Goal: Task Accomplishment & Management: Use online tool/utility

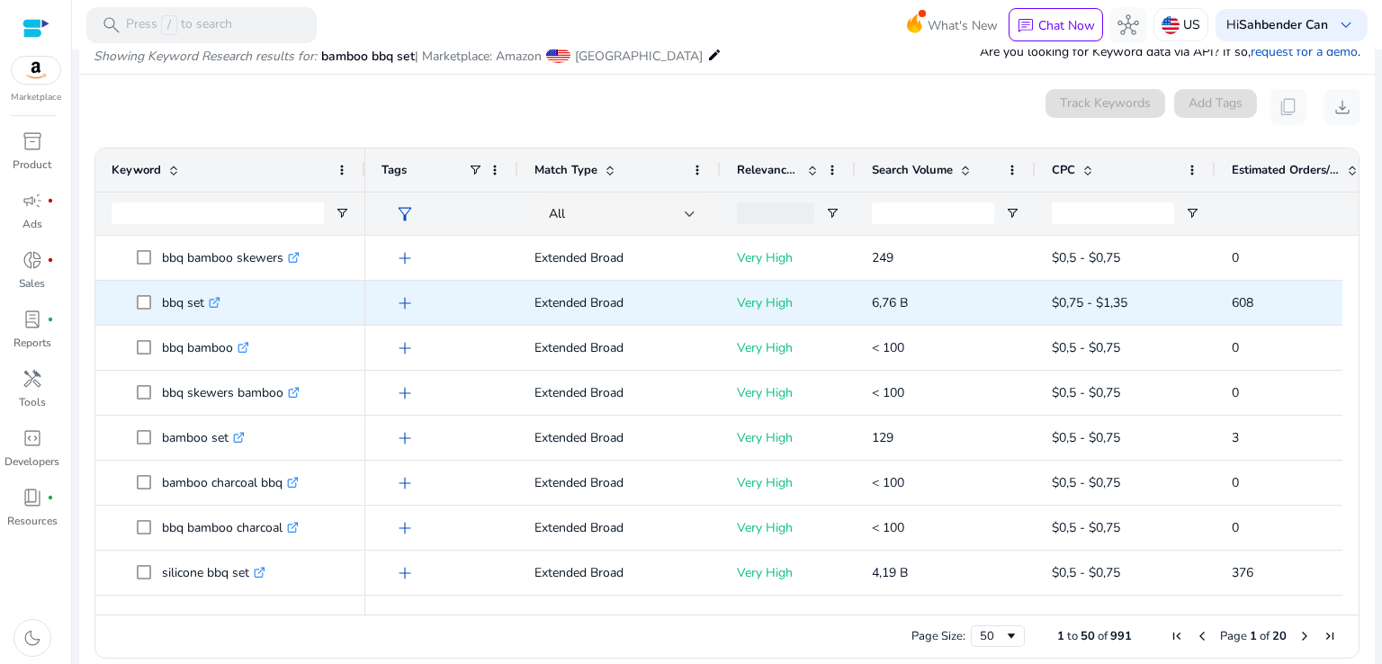
scroll to position [124, 0]
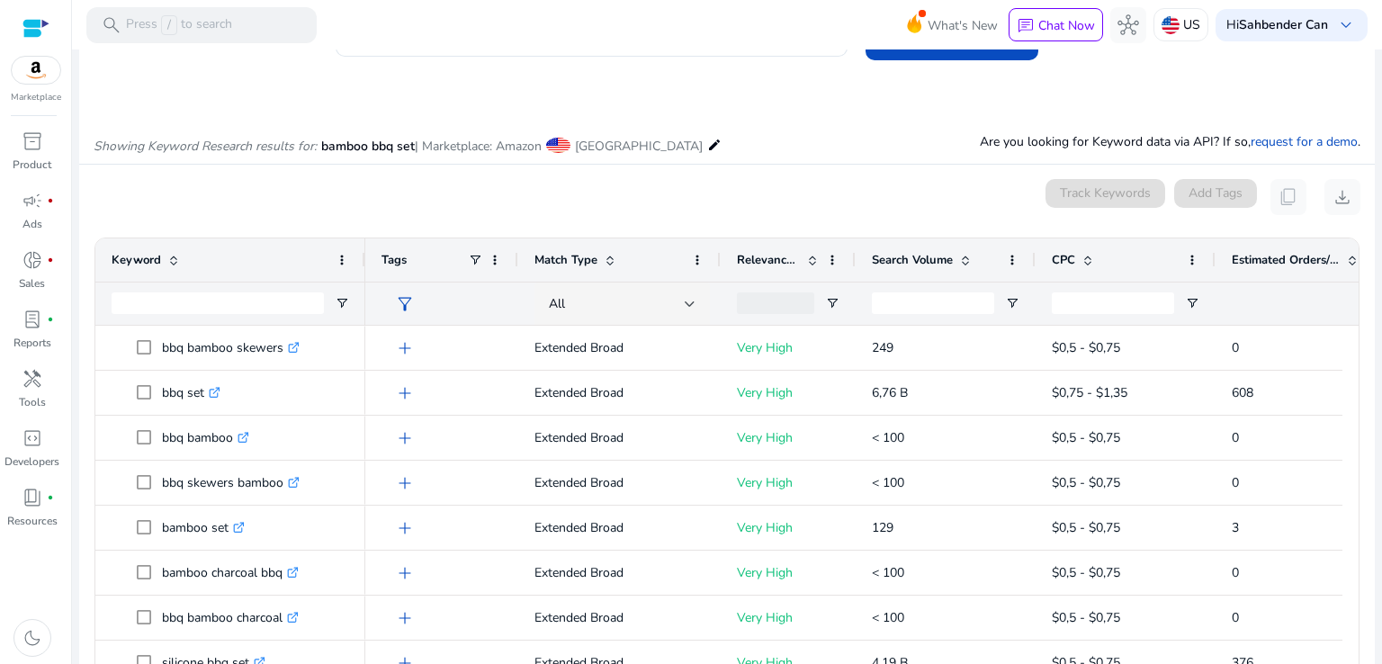
click at [1293, 257] on span "Estimated Orders/Month" at bounding box center [1286, 260] width 108 height 16
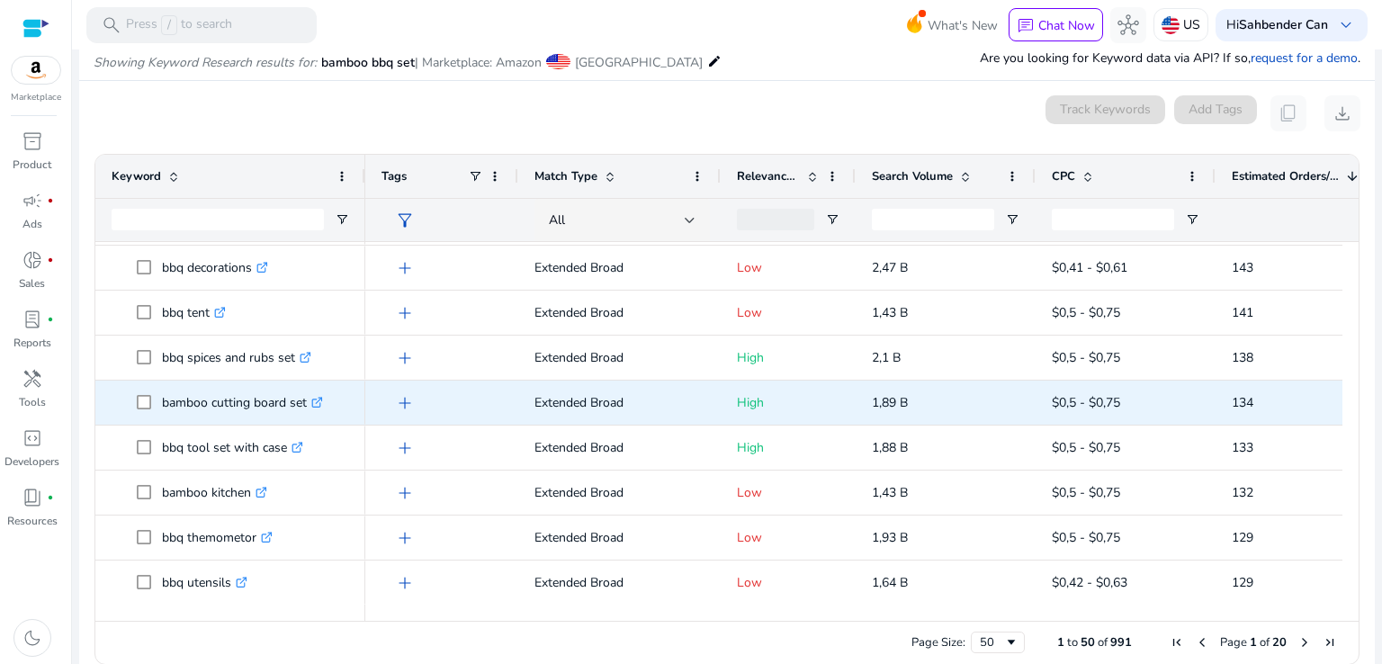
scroll to position [232, 0]
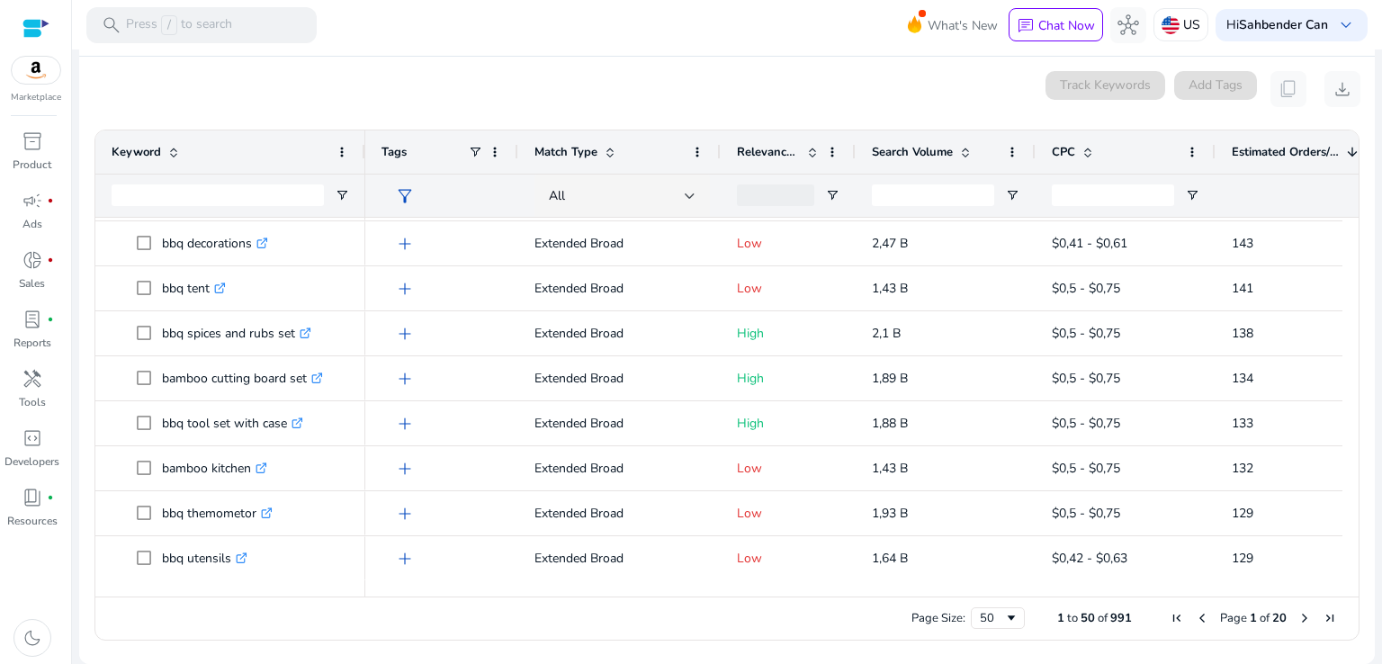
click at [1298, 621] on span "Next Page" at bounding box center [1305, 618] width 14 height 14
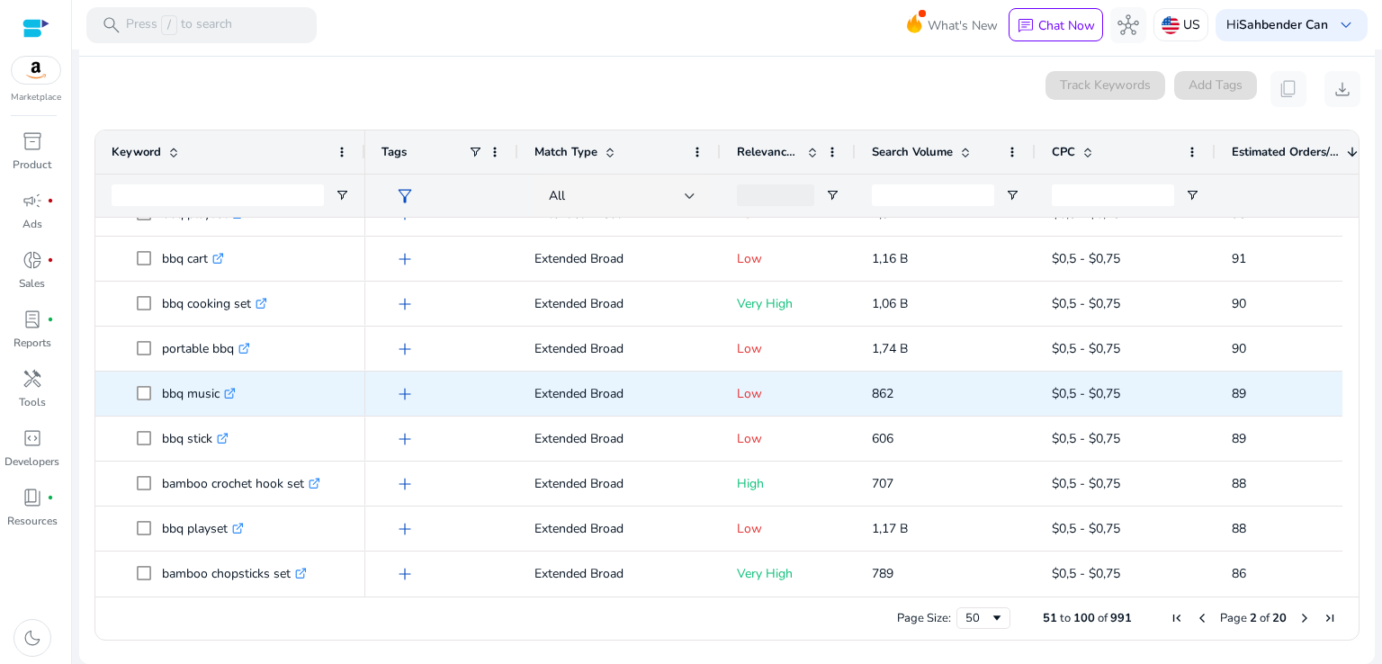
scroll to position [0, 0]
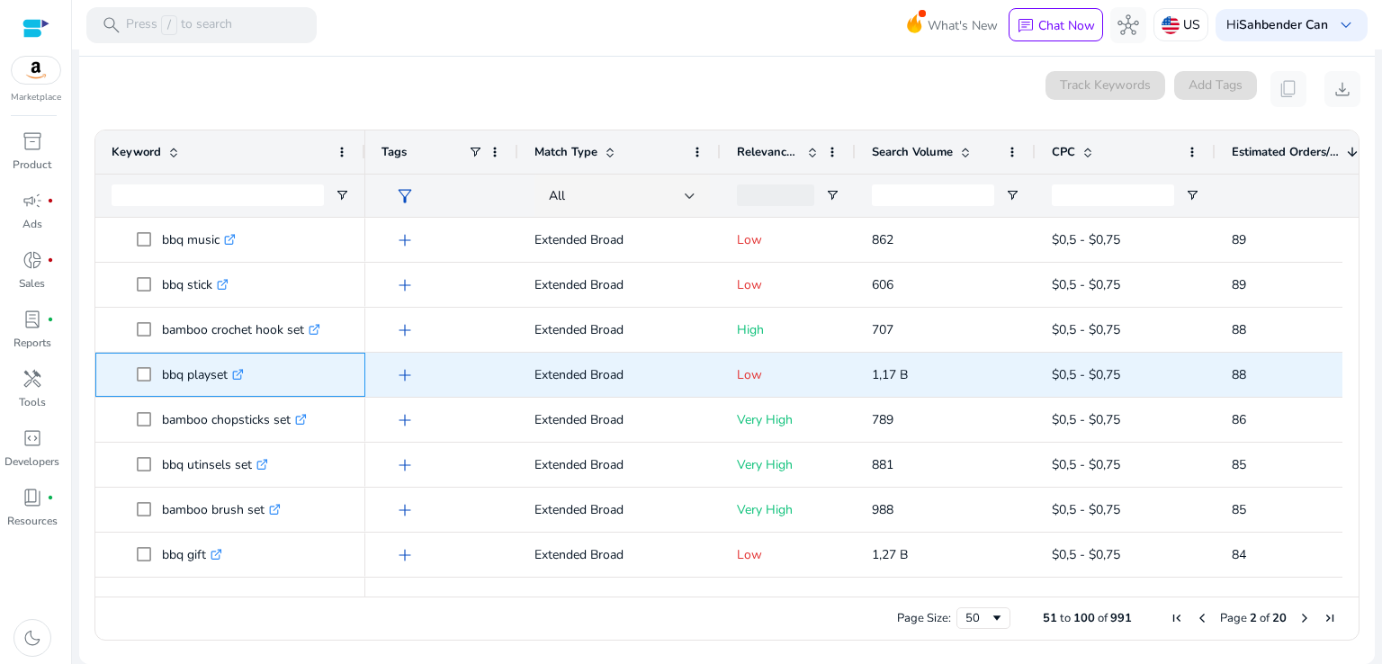
drag, startPoint x: 155, startPoint y: 367, endPoint x: 230, endPoint y: 382, distance: 76.1
click at [230, 382] on span "bbq playset .st0{fill:#2c8af8}" at bounding box center [243, 374] width 212 height 37
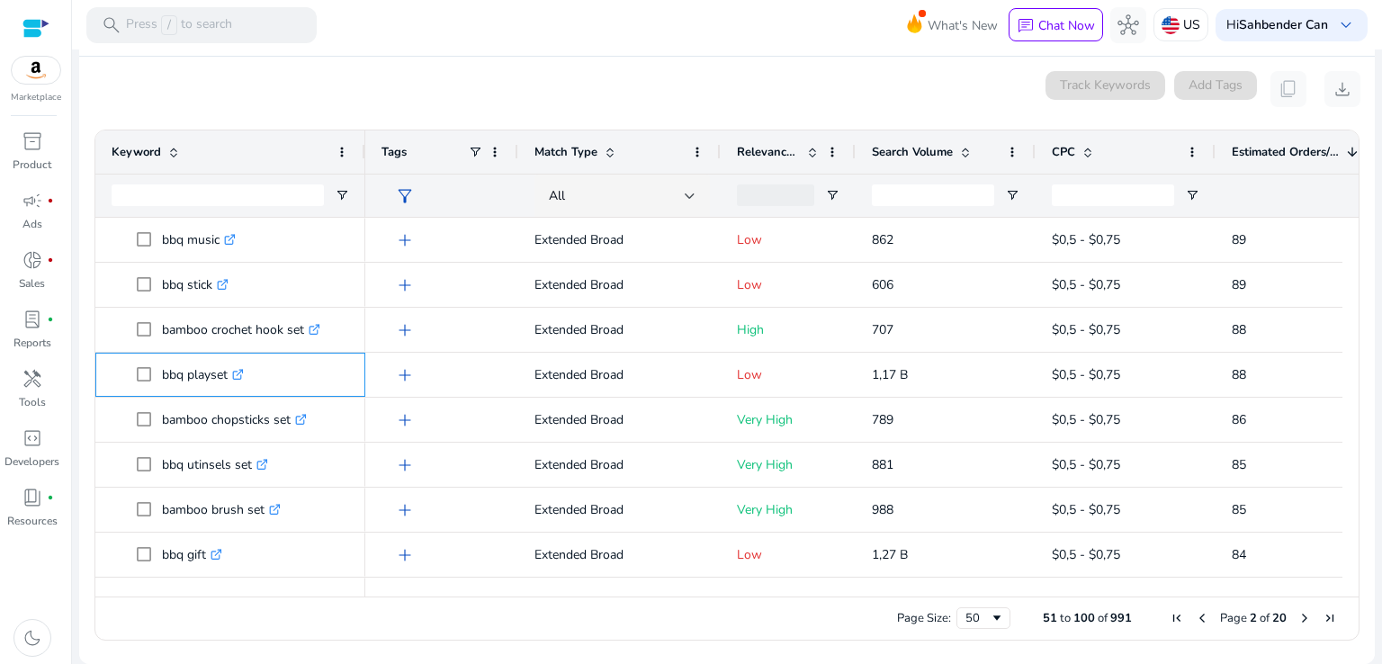
click at [218, 383] on div at bounding box center [218, 383] width 0 height 0
click at [77, 402] on mat-sidenav-content "**********" at bounding box center [727, 332] width 1310 height 664
click at [1298, 616] on span "Next Page" at bounding box center [1305, 618] width 14 height 14
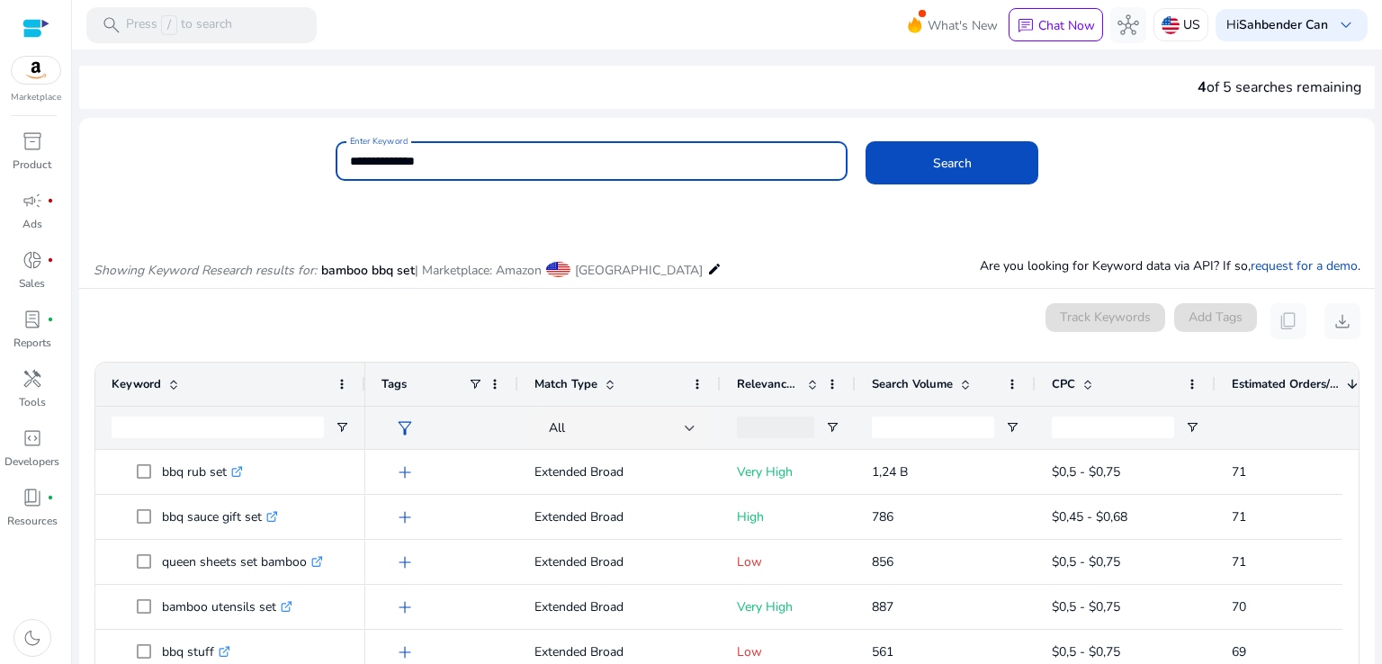
drag, startPoint x: 446, startPoint y: 161, endPoint x: 339, endPoint y: 156, distance: 106.3
click at [339, 156] on div "**********" at bounding box center [592, 161] width 513 height 40
type input "**********"
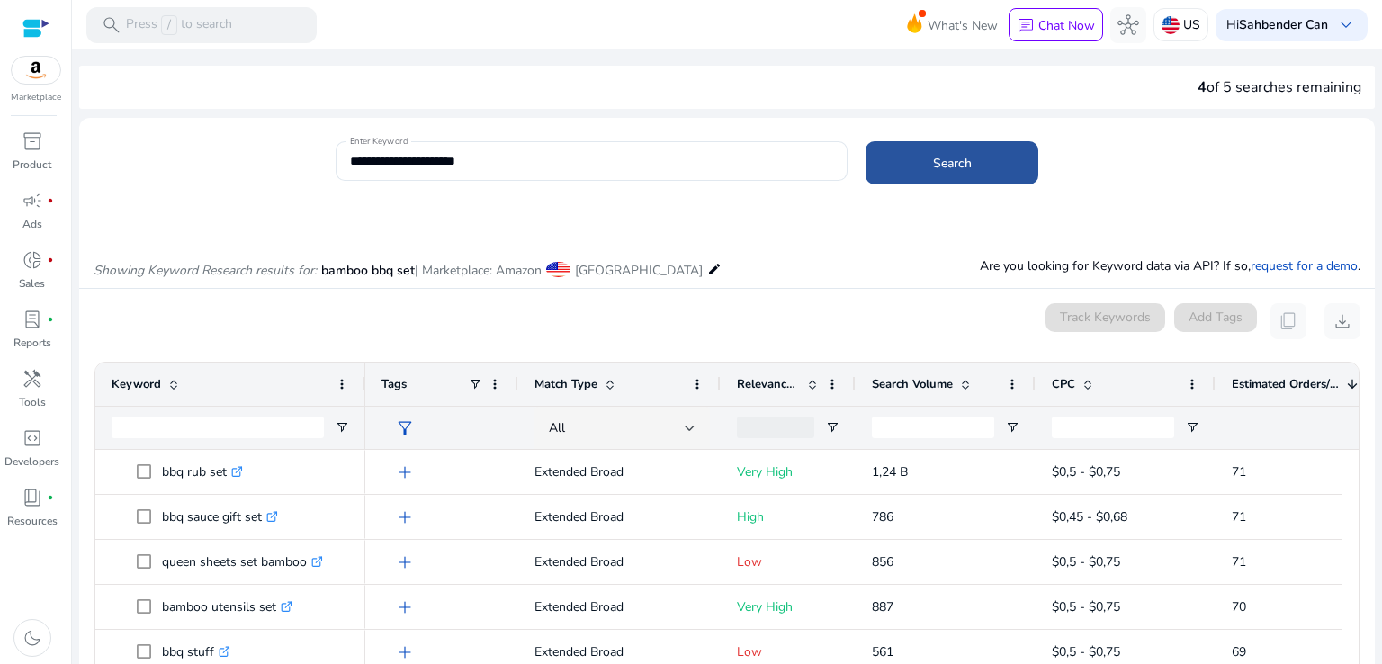
click at [957, 154] on span "Search" at bounding box center [952, 163] width 39 height 19
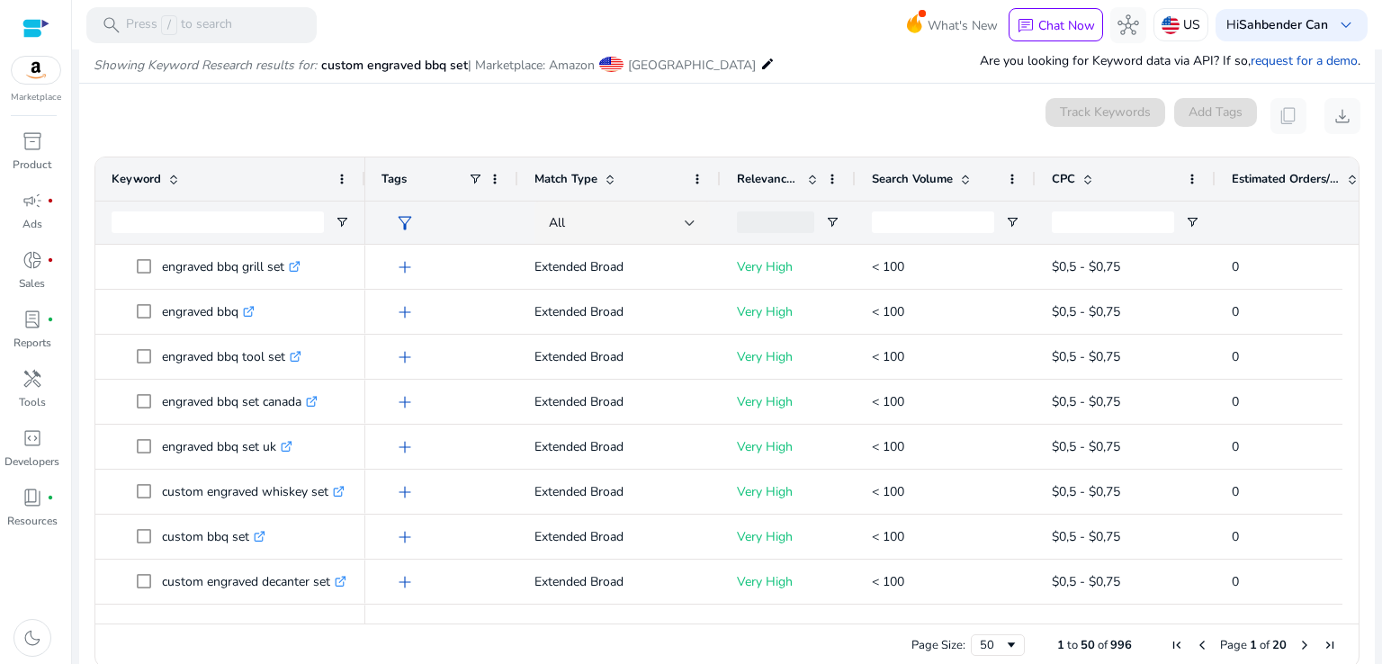
scroll to position [214, 0]
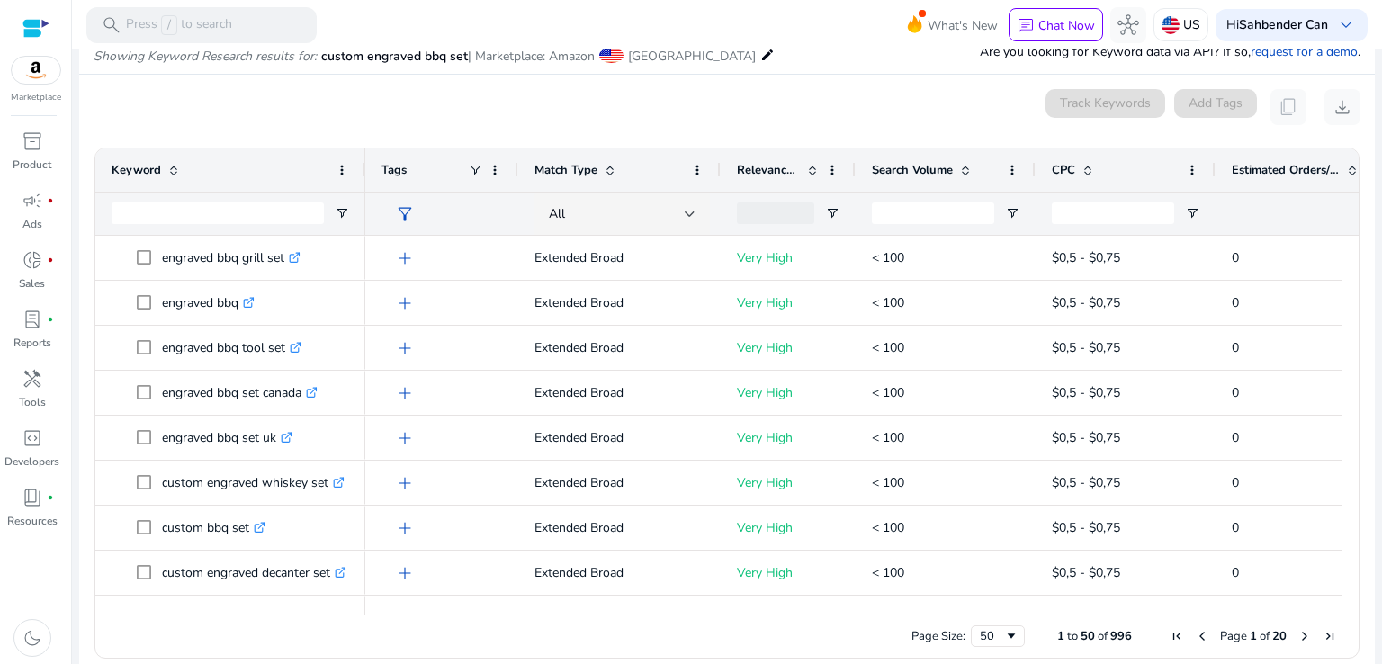
click at [1284, 165] on span "Estimated Orders/Month" at bounding box center [1286, 170] width 108 height 16
click at [1278, 164] on span "Estimated Orders/Month" at bounding box center [1286, 170] width 108 height 16
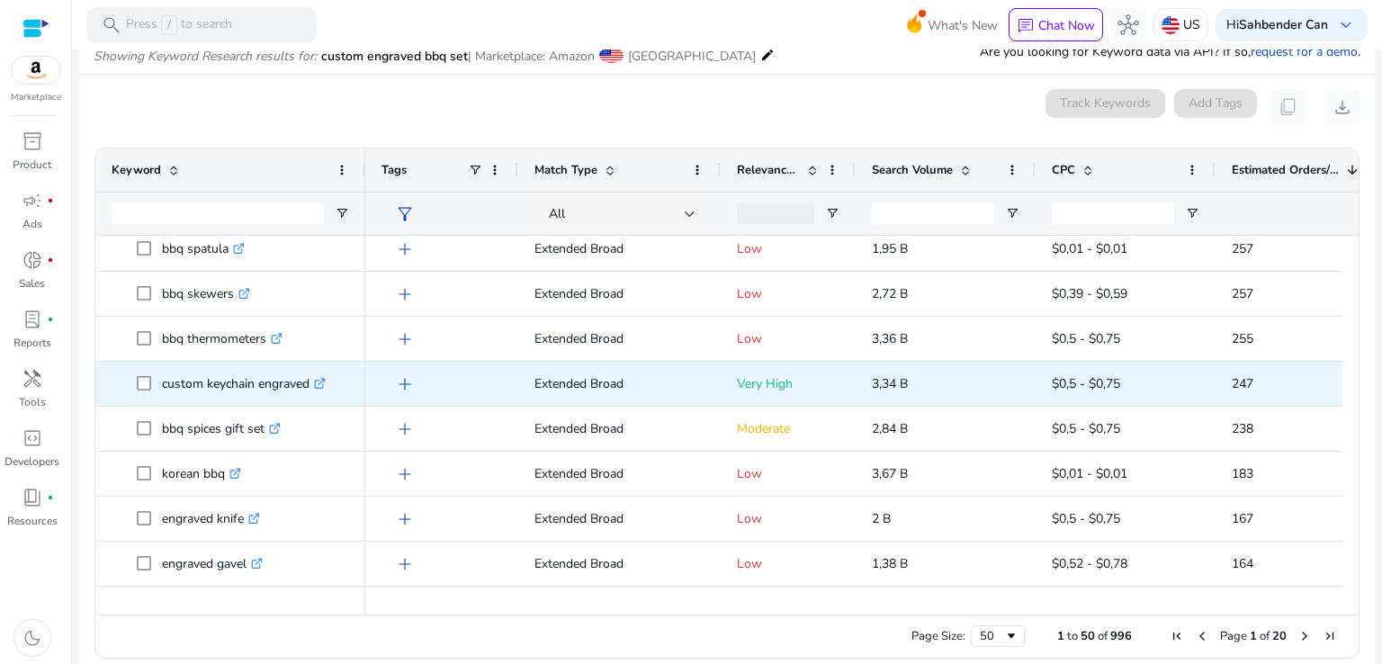
scroll to position [0, 0]
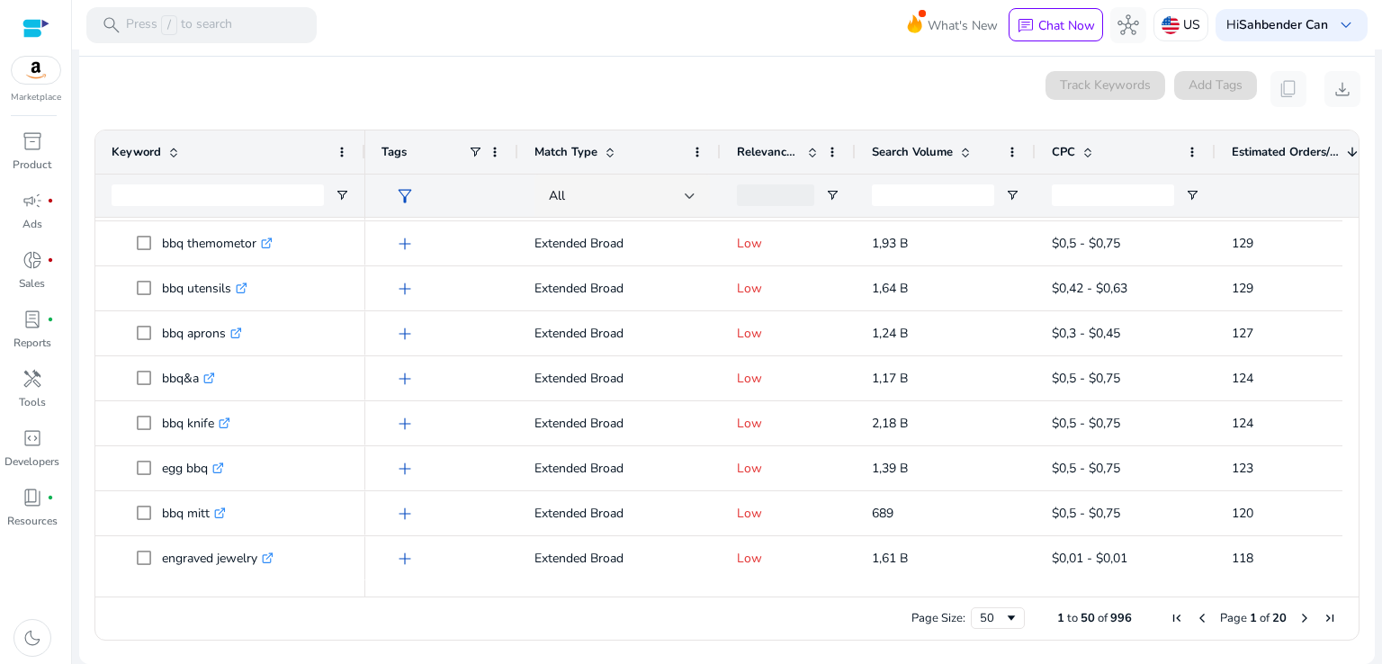
click at [1300, 622] on span "Next Page" at bounding box center [1305, 618] width 14 height 14
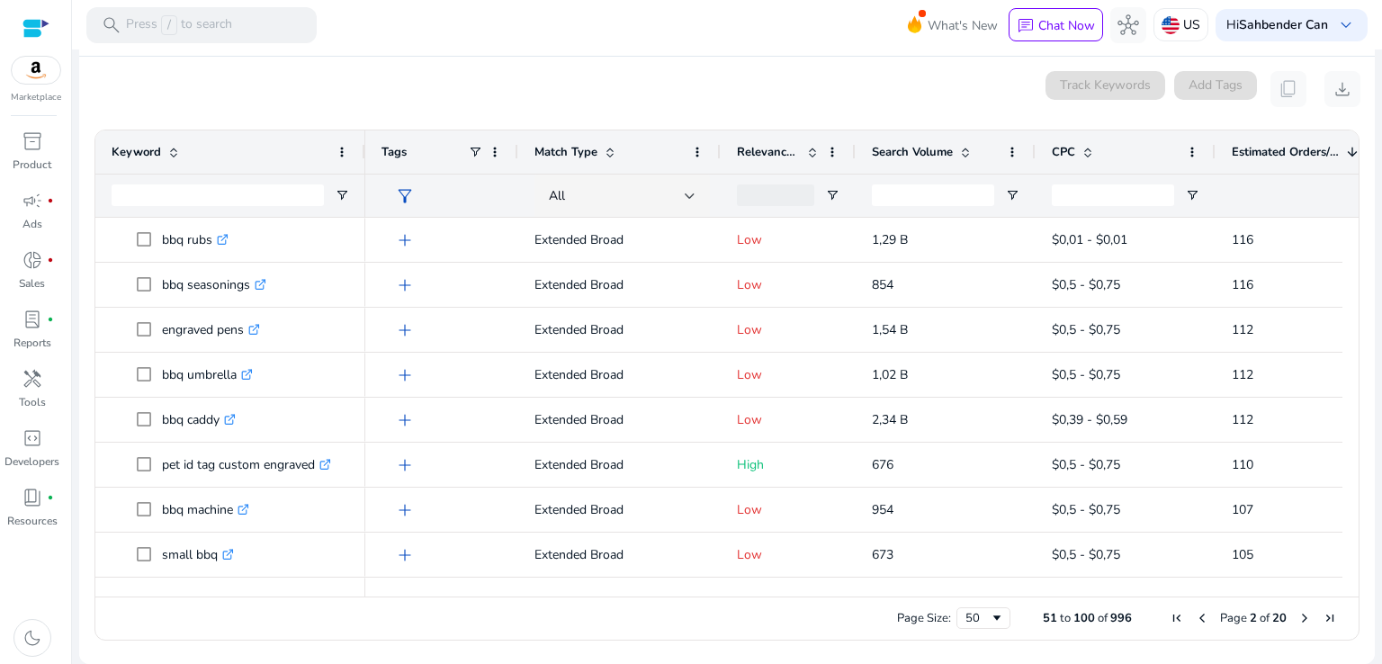
click at [1300, 619] on span "Next Page" at bounding box center [1305, 618] width 14 height 14
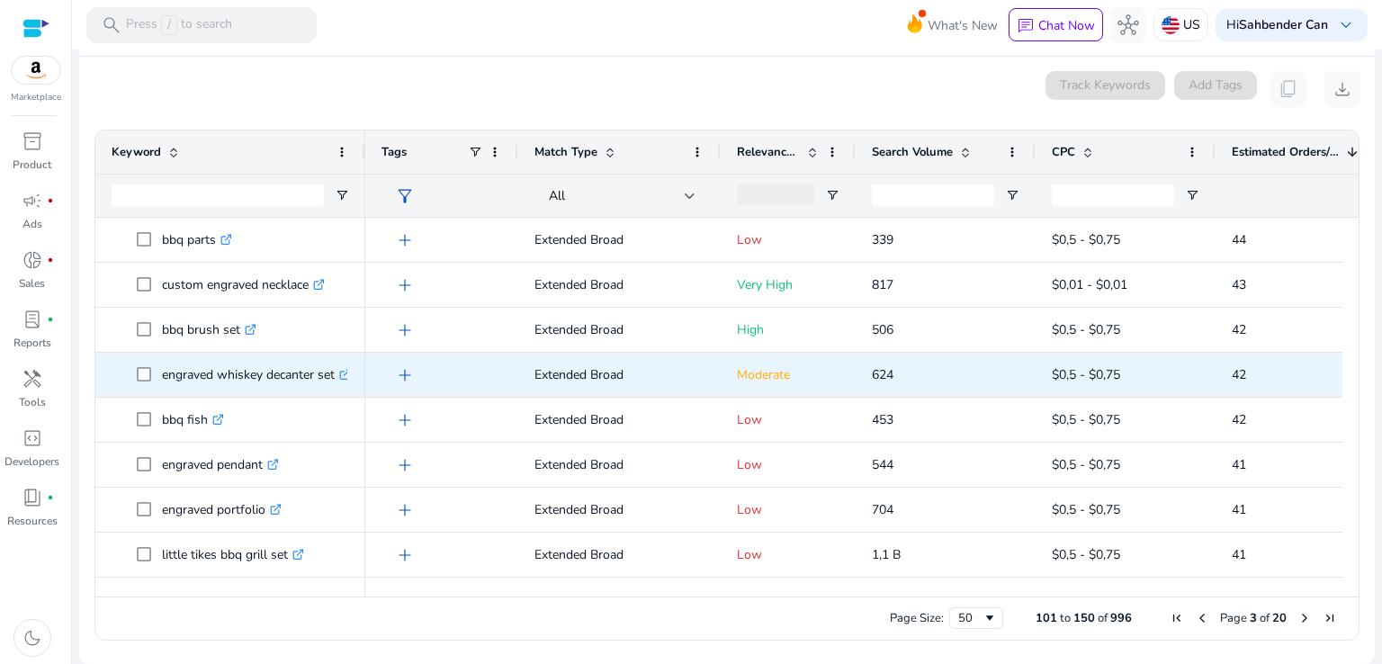
scroll to position [1530, 0]
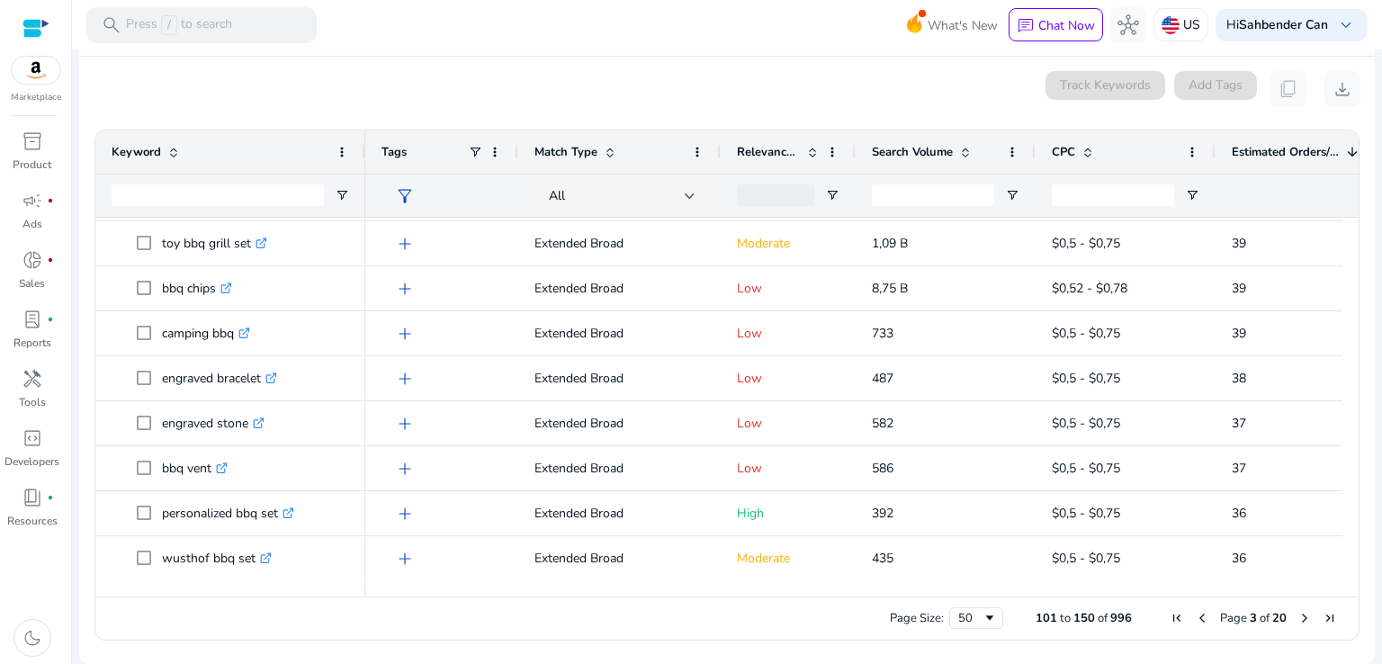
click at [1298, 618] on span "Next Page" at bounding box center [1305, 618] width 14 height 14
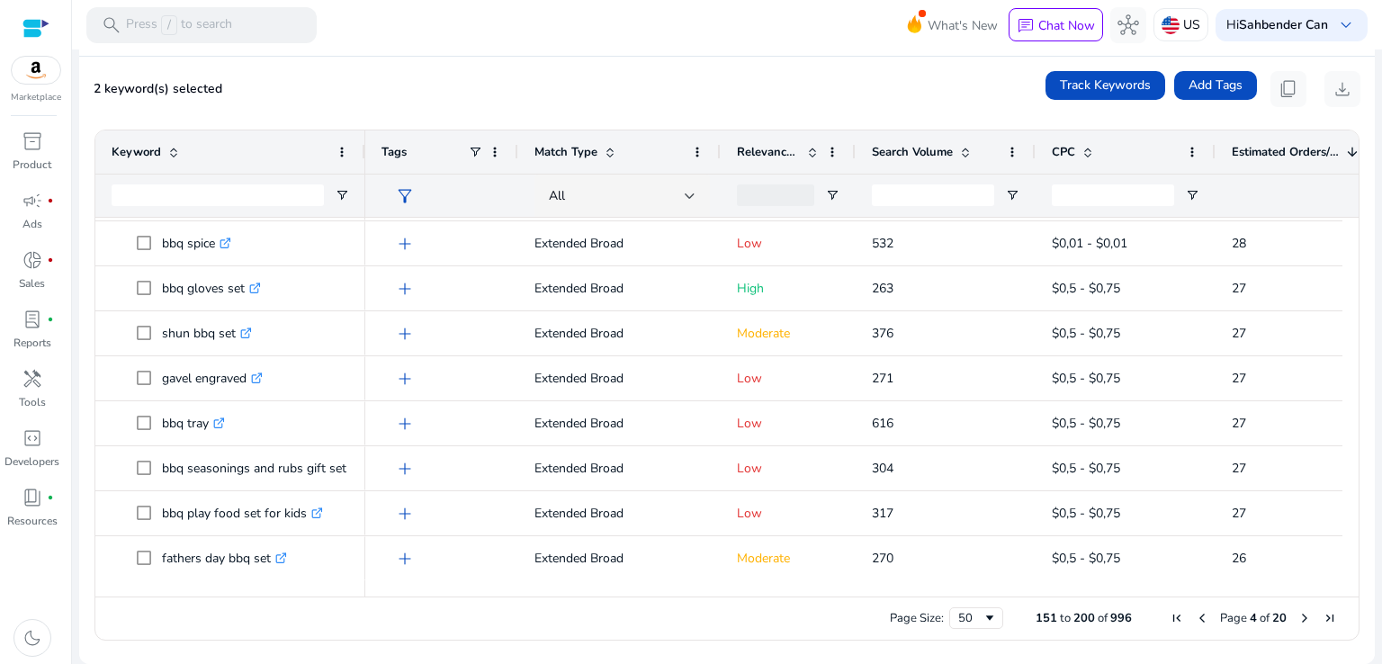
click at [1195, 616] on span "Previous Page" at bounding box center [1202, 618] width 14 height 14
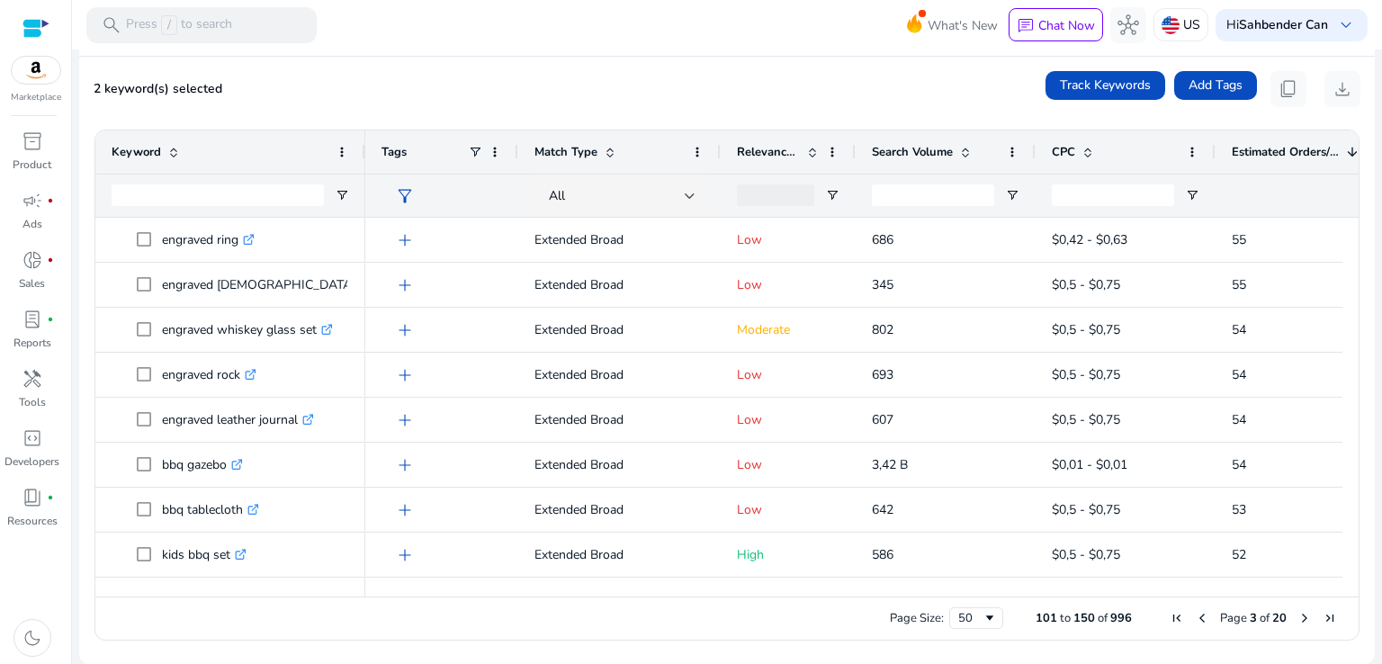
click at [1195, 617] on span "Previous Page" at bounding box center [1202, 618] width 14 height 14
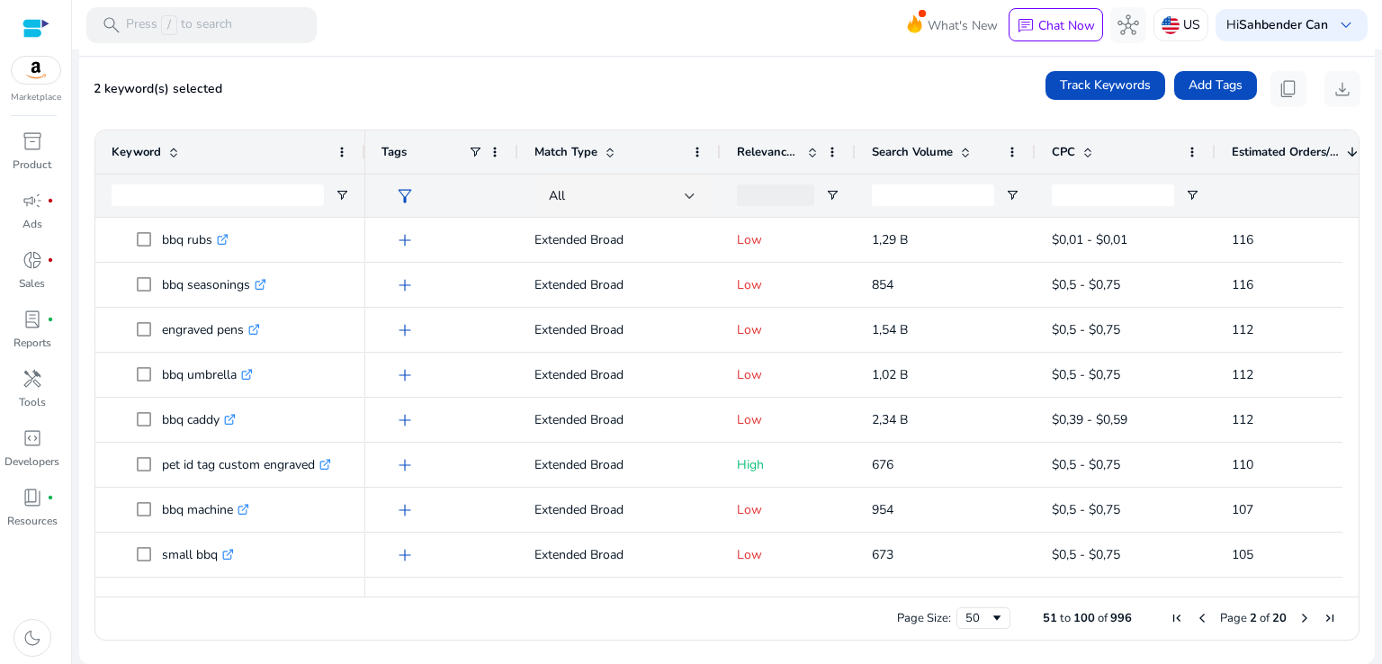
click at [1195, 617] on span "Previous Page" at bounding box center [1202, 618] width 14 height 14
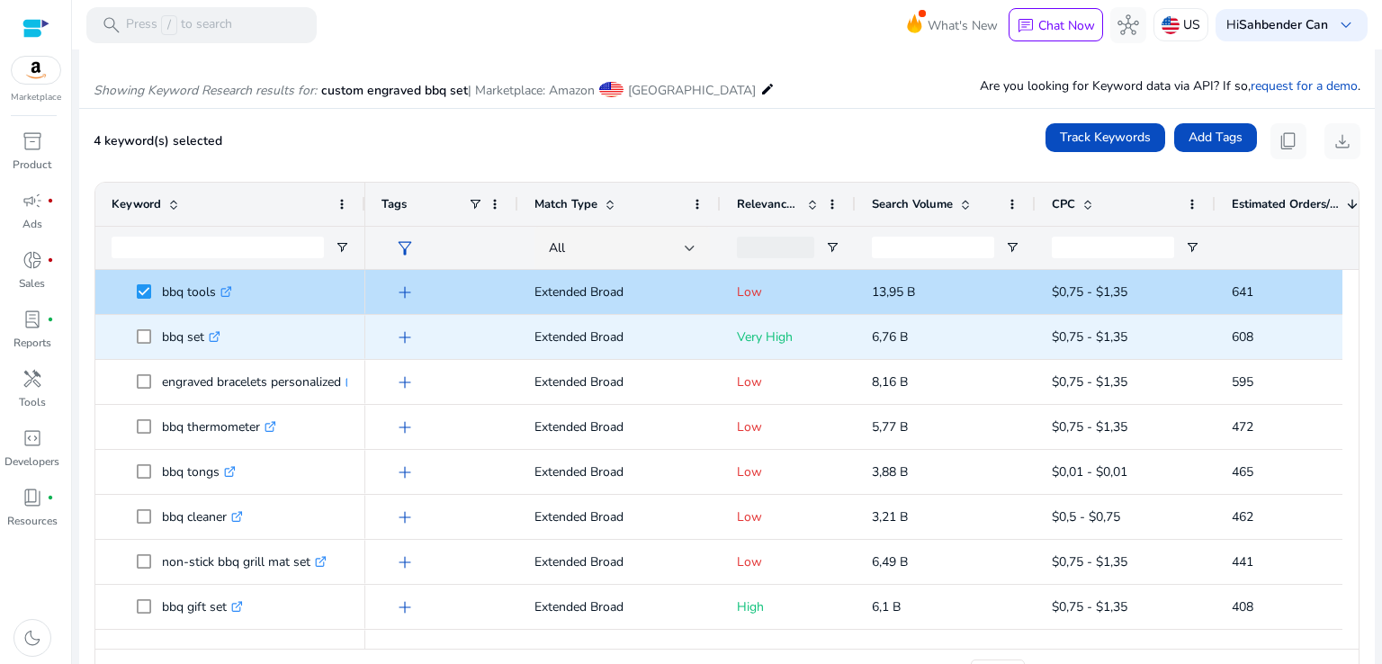
click at [144, 351] on span at bounding box center [149, 337] width 25 height 37
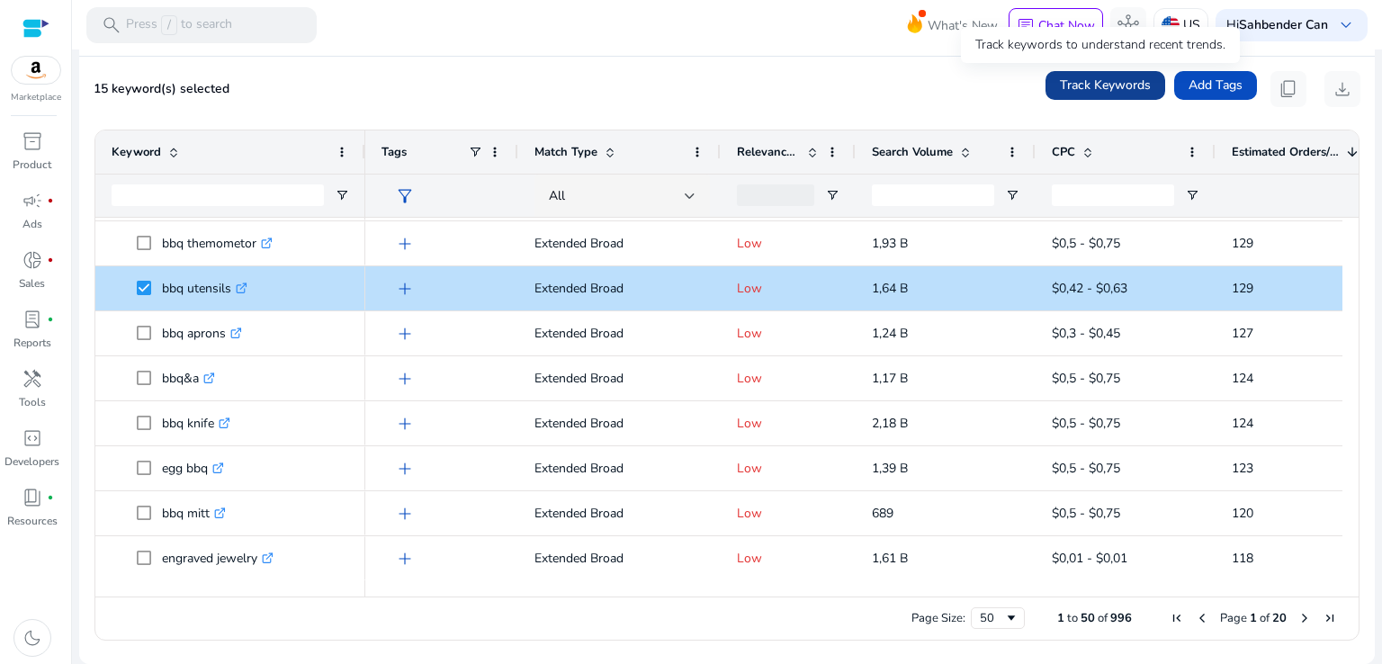
click at [1124, 87] on span "Track Keywords" at bounding box center [1105, 85] width 91 height 19
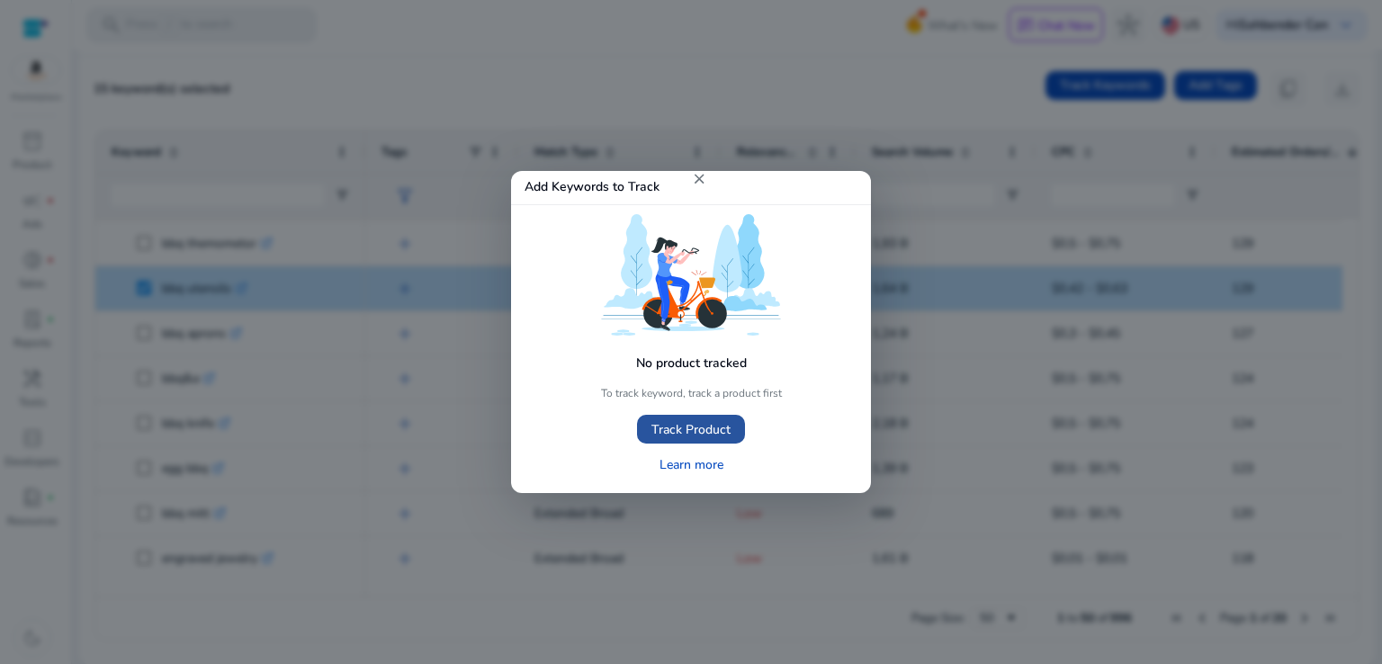
click at [706, 434] on span "Track Product" at bounding box center [691, 429] width 79 height 19
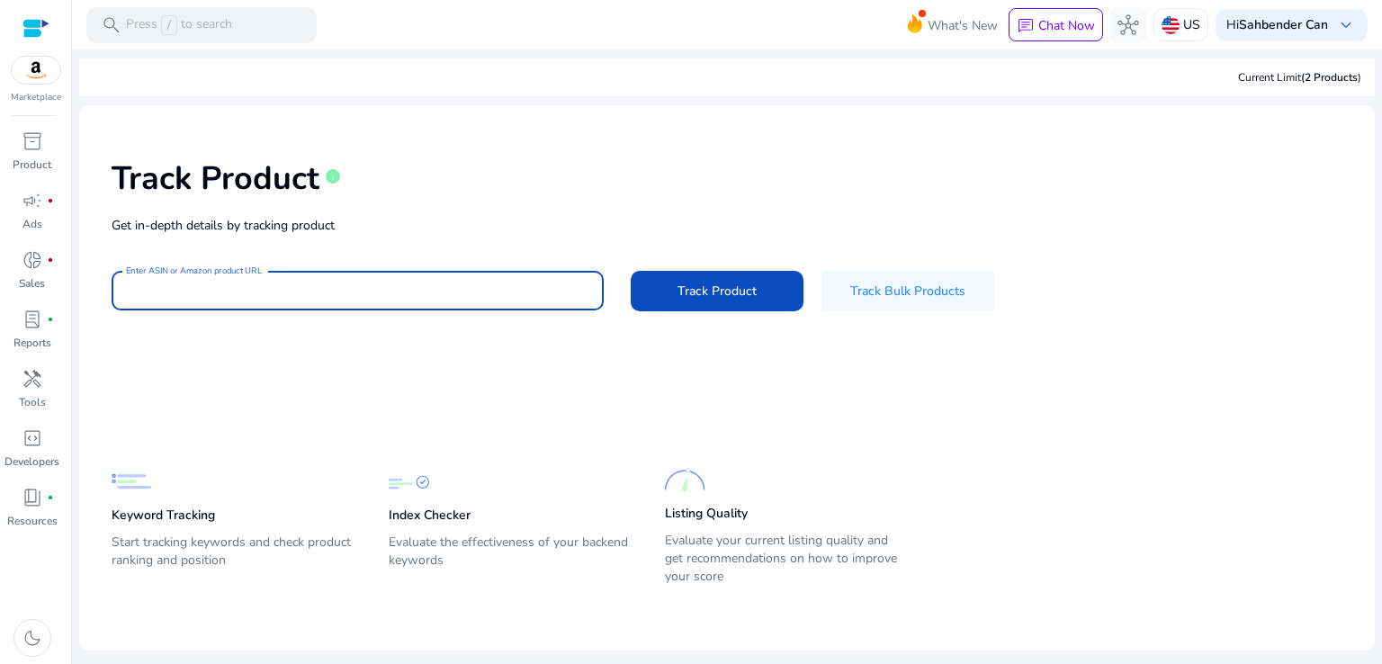
click at [327, 286] on input "Enter ASIN or Amazon product URL" at bounding box center [358, 291] width 464 height 20
paste input "**********"
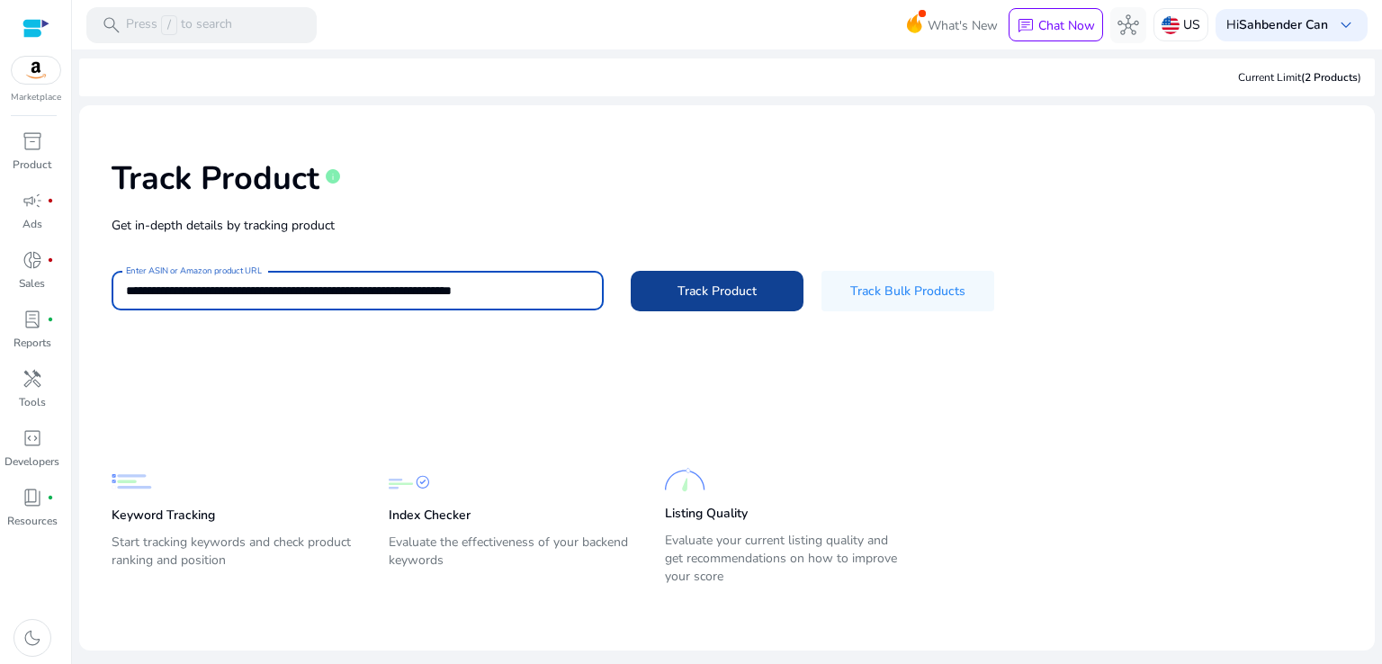
type input "**********"
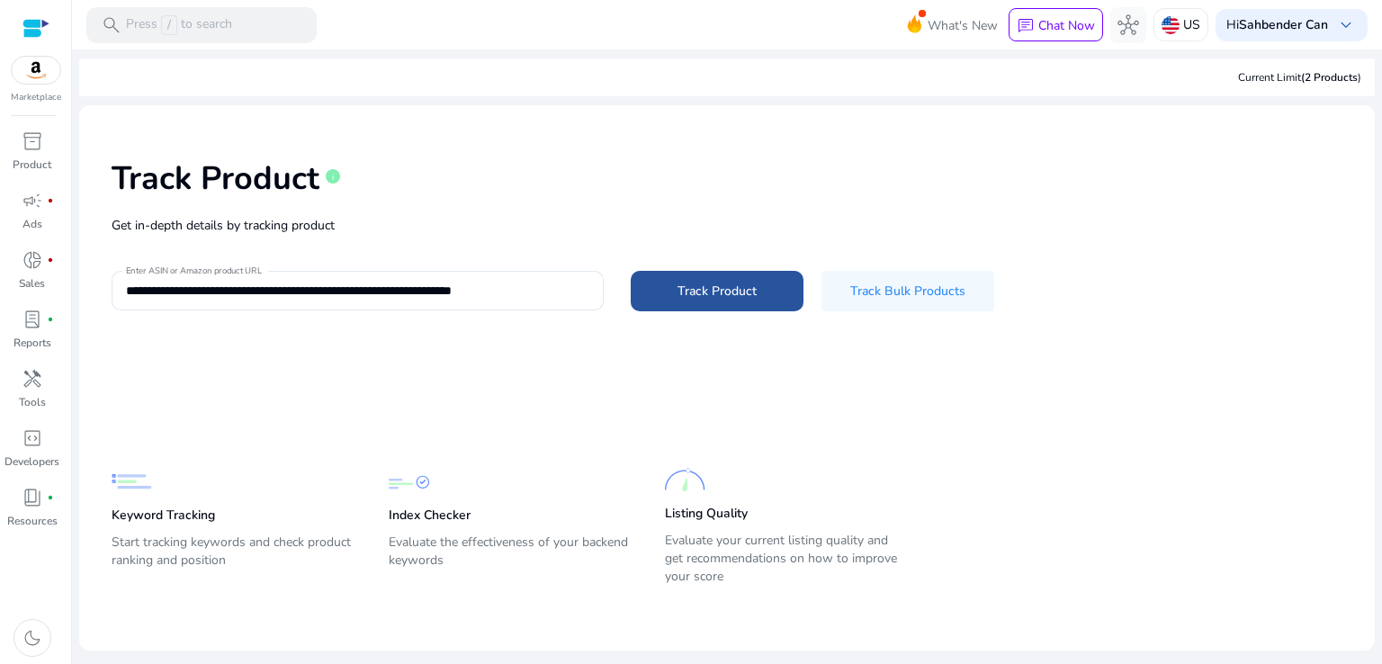
click at [687, 293] on span "Track Product" at bounding box center [717, 291] width 79 height 19
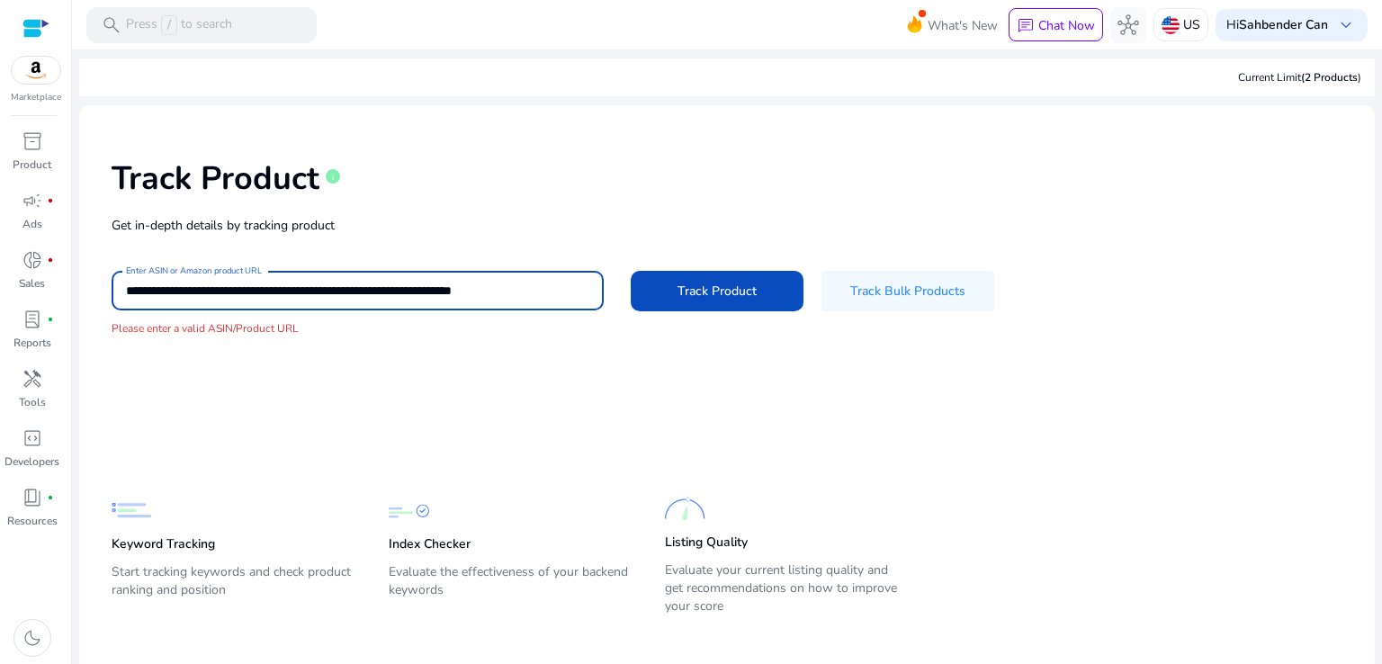
click at [554, 293] on input "**********" at bounding box center [356, 291] width 461 height 20
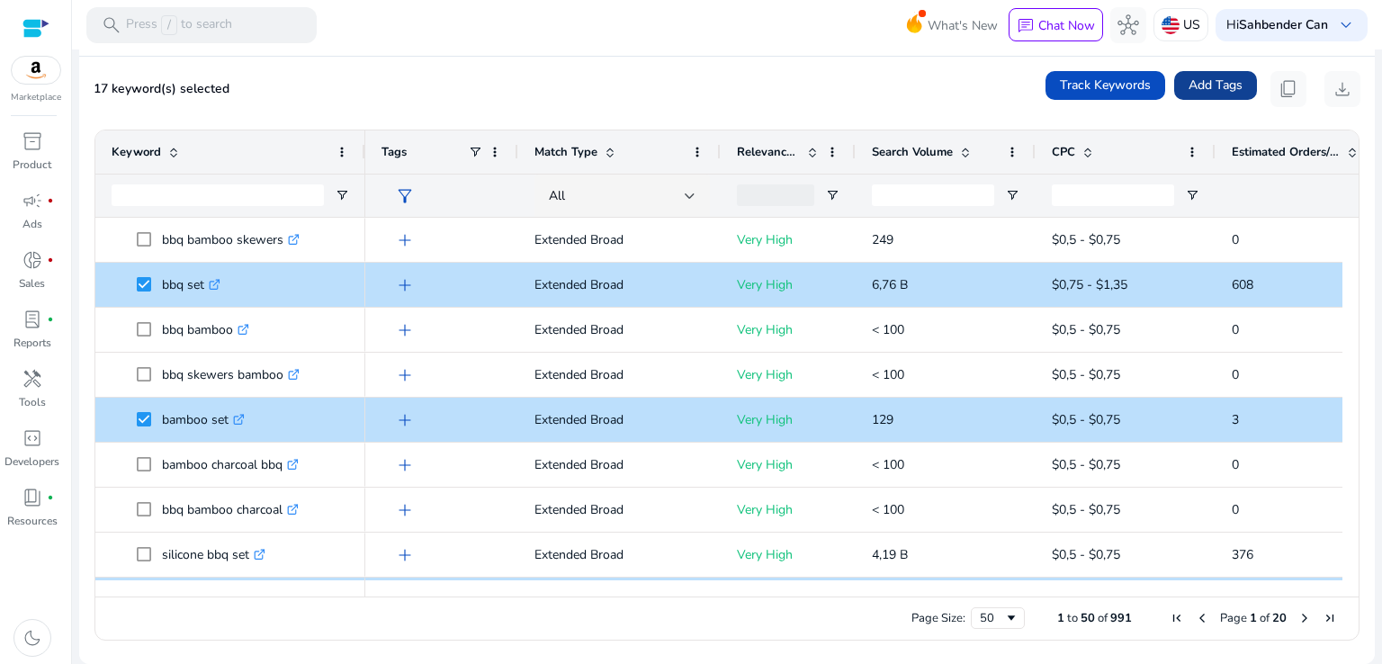
click at [1221, 83] on span "Add Tags" at bounding box center [1216, 85] width 54 height 19
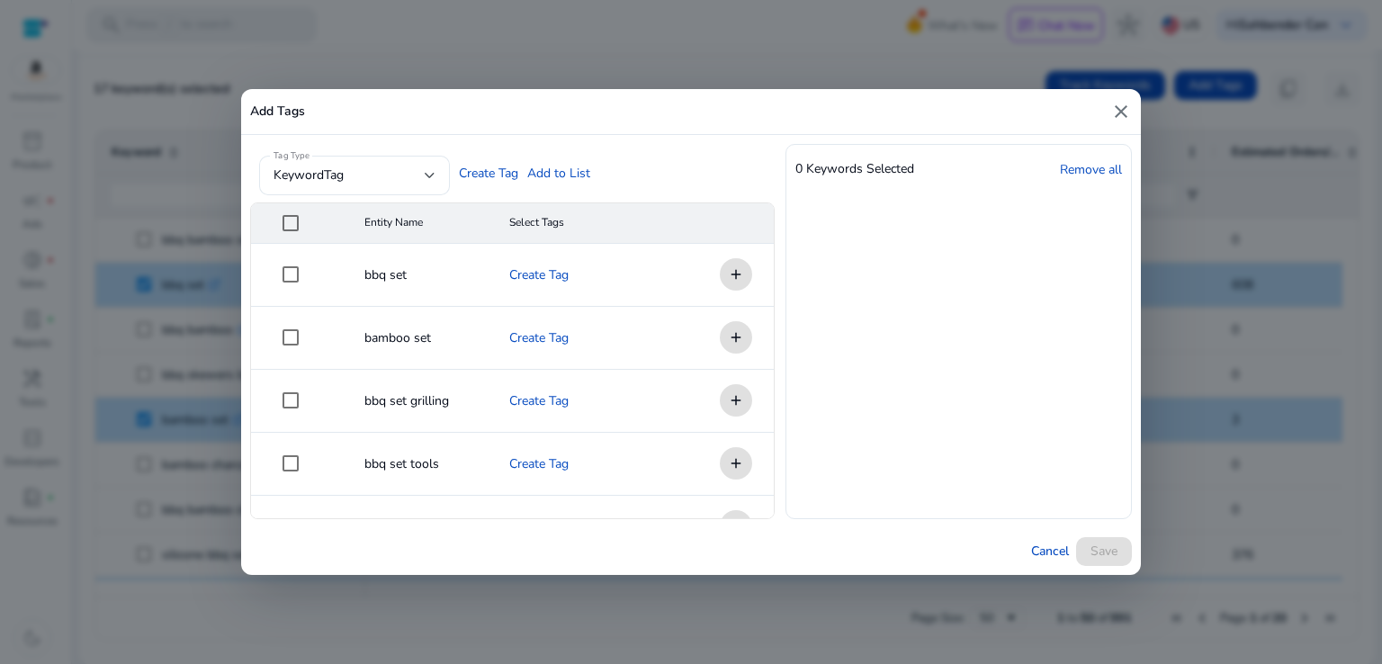
click at [731, 272] on mat-cell "add" at bounding box center [729, 275] width 90 height 63
click at [727, 276] on mat-cell "add" at bounding box center [729, 275] width 90 height 63
click at [434, 176] on div at bounding box center [430, 175] width 11 height 7
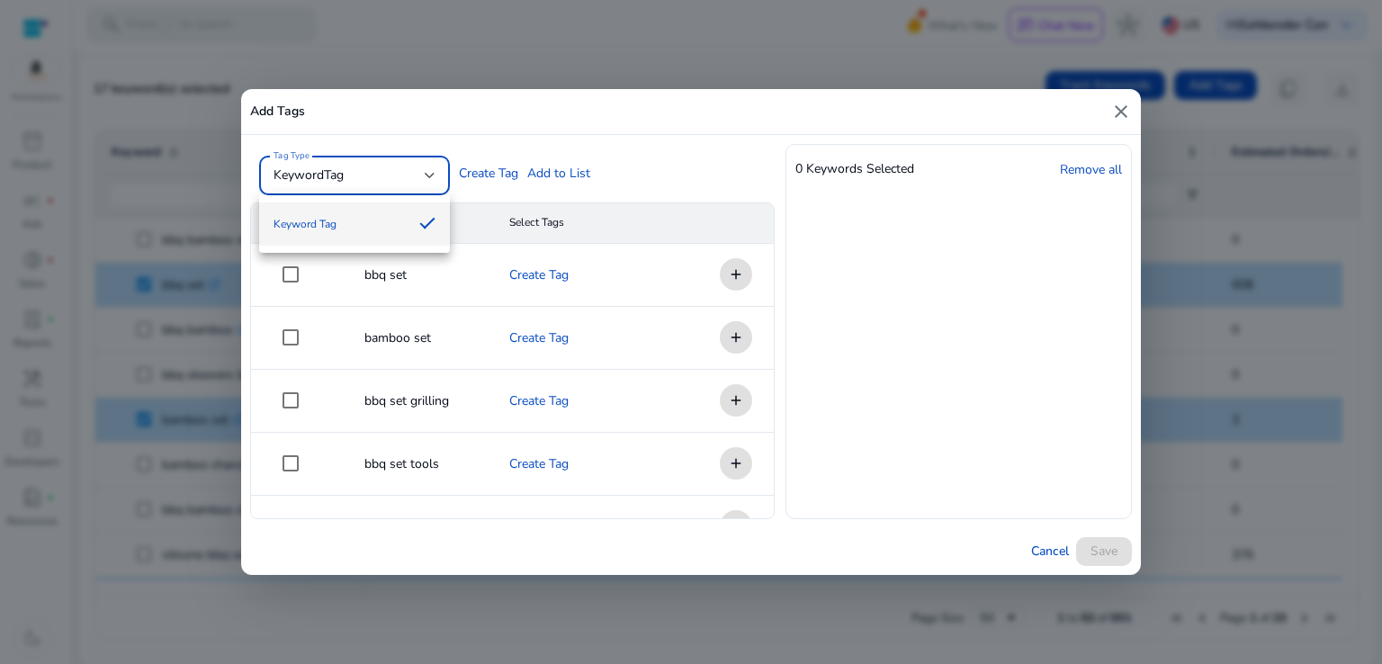
click at [434, 176] on div at bounding box center [691, 332] width 1382 height 664
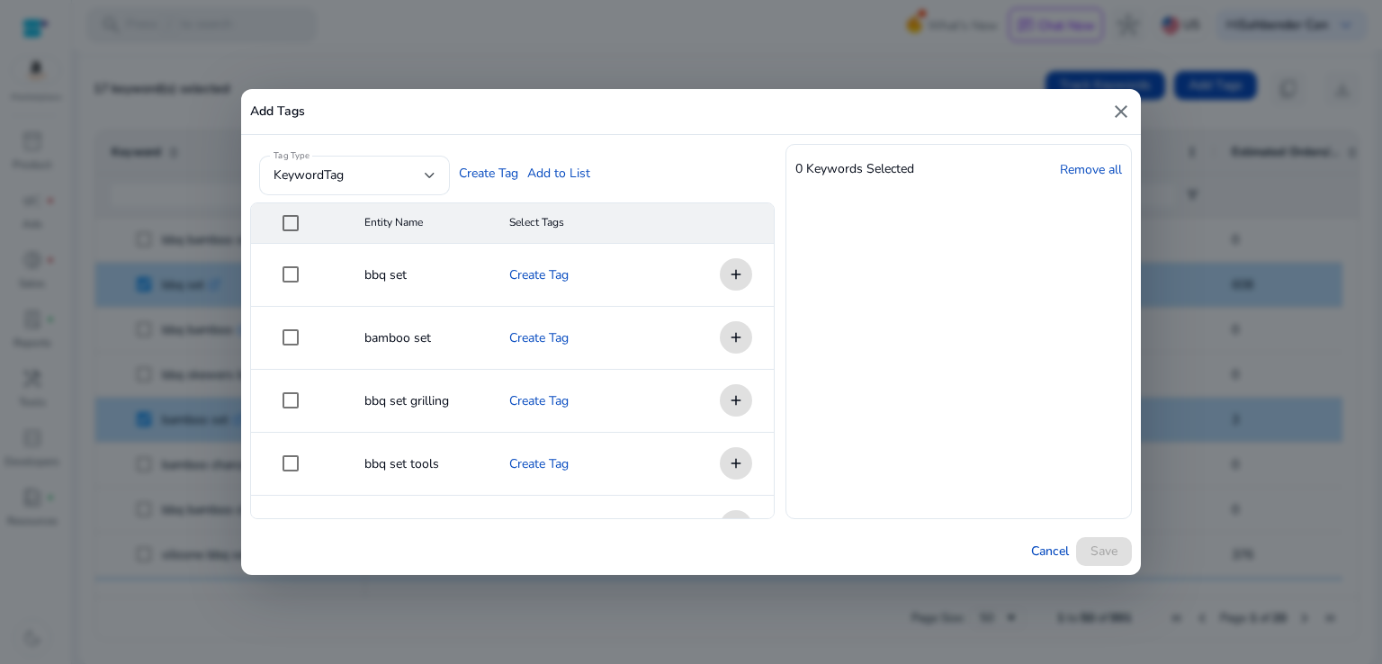
click at [562, 177] on div "Tag Type keywordTag Create Tag Add to List" at bounding box center [429, 173] width 358 height 59
click at [732, 272] on mat-cell "add" at bounding box center [729, 275] width 90 height 63
click at [731, 276] on mat-cell "add" at bounding box center [729, 275] width 90 height 63
click at [731, 275] on mat-cell "add" at bounding box center [729, 275] width 90 height 63
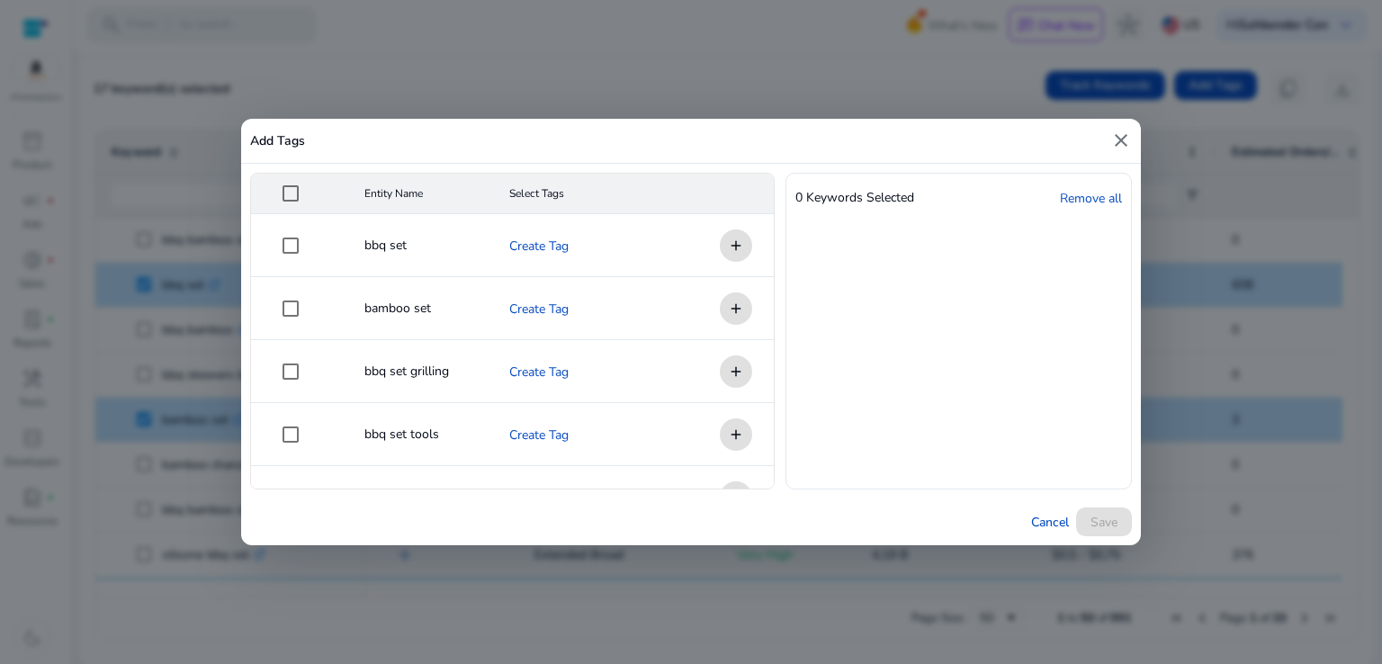
click at [727, 239] on mat-cell "add" at bounding box center [729, 245] width 90 height 63
click at [727, 248] on mat-cell "add" at bounding box center [729, 245] width 90 height 63
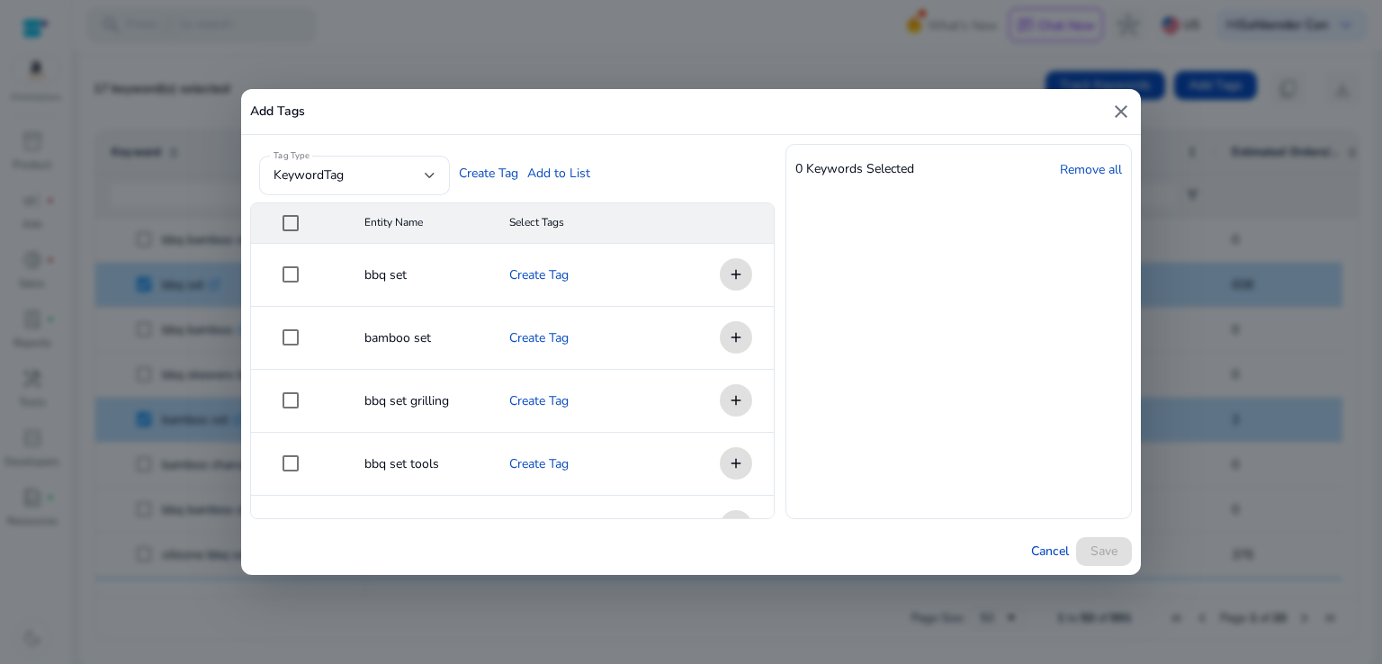
click at [569, 176] on div "Tag Type keywordTag Create Tag Add to List" at bounding box center [429, 173] width 358 height 59
click at [1119, 113] on mat-icon "close" at bounding box center [1122, 112] width 22 height 22
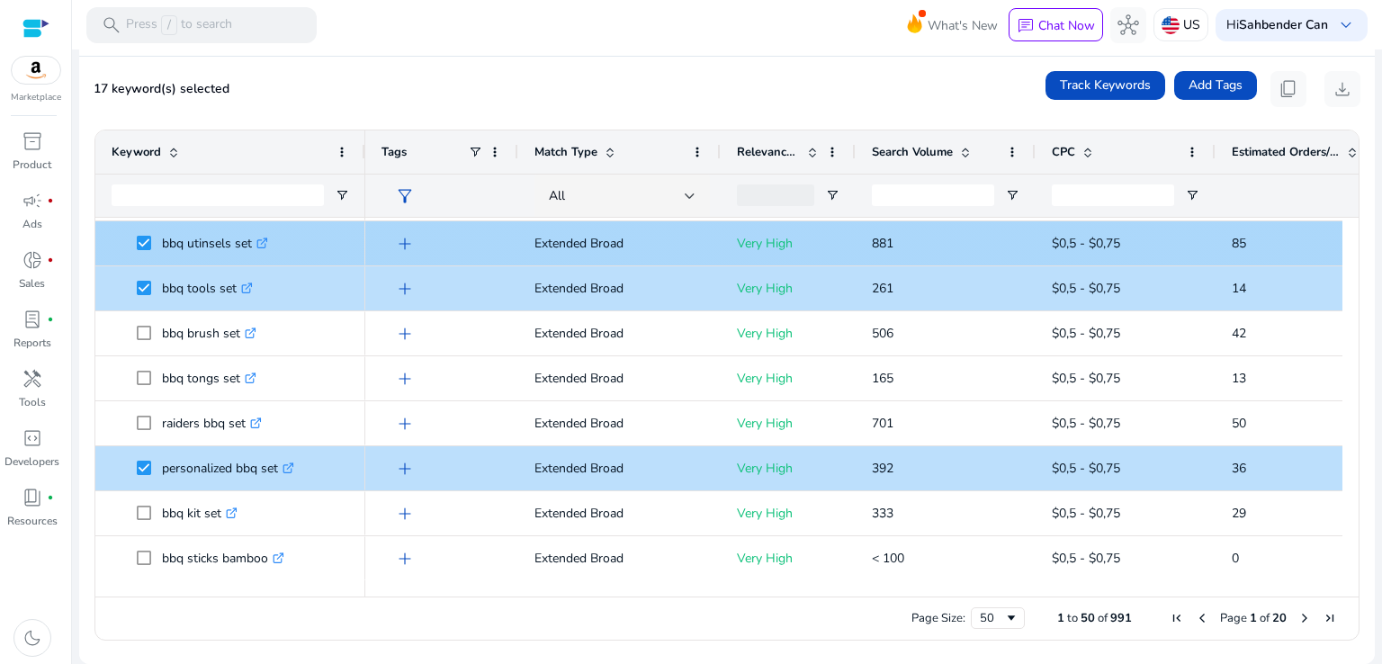
scroll to position [551, 0]
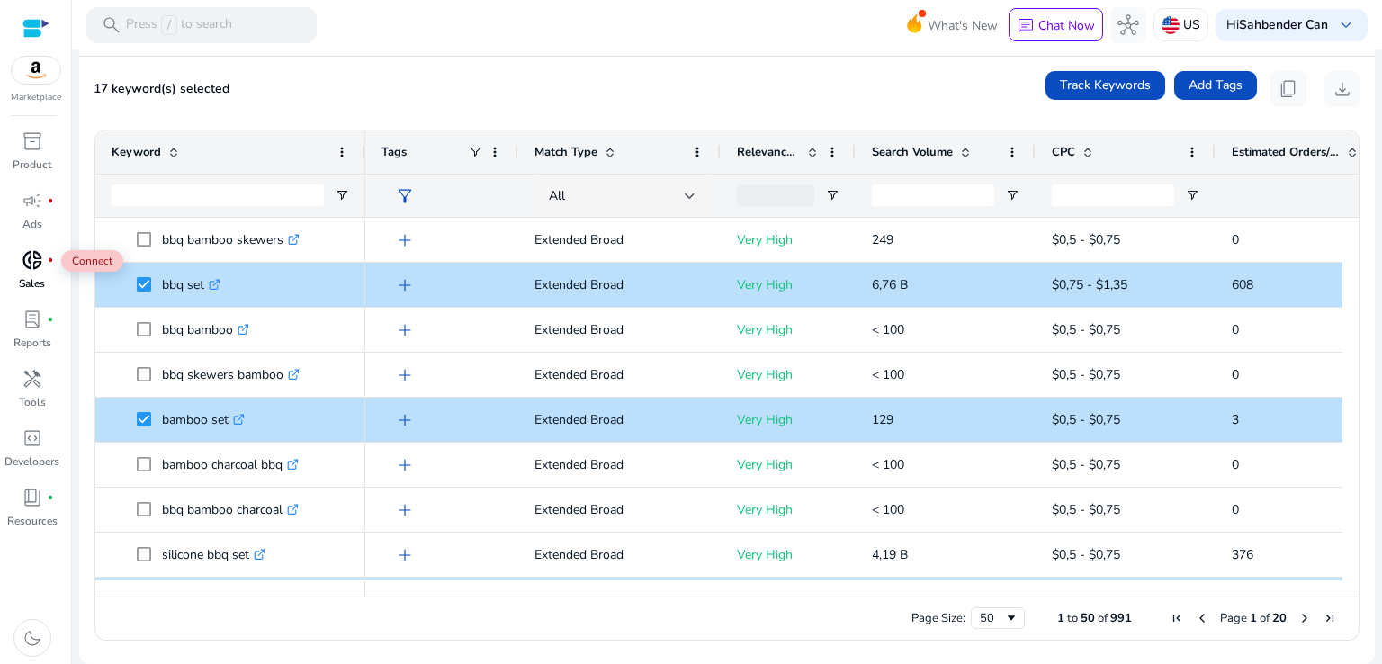
click at [26, 259] on span "donut_small" at bounding box center [33, 260] width 22 height 22
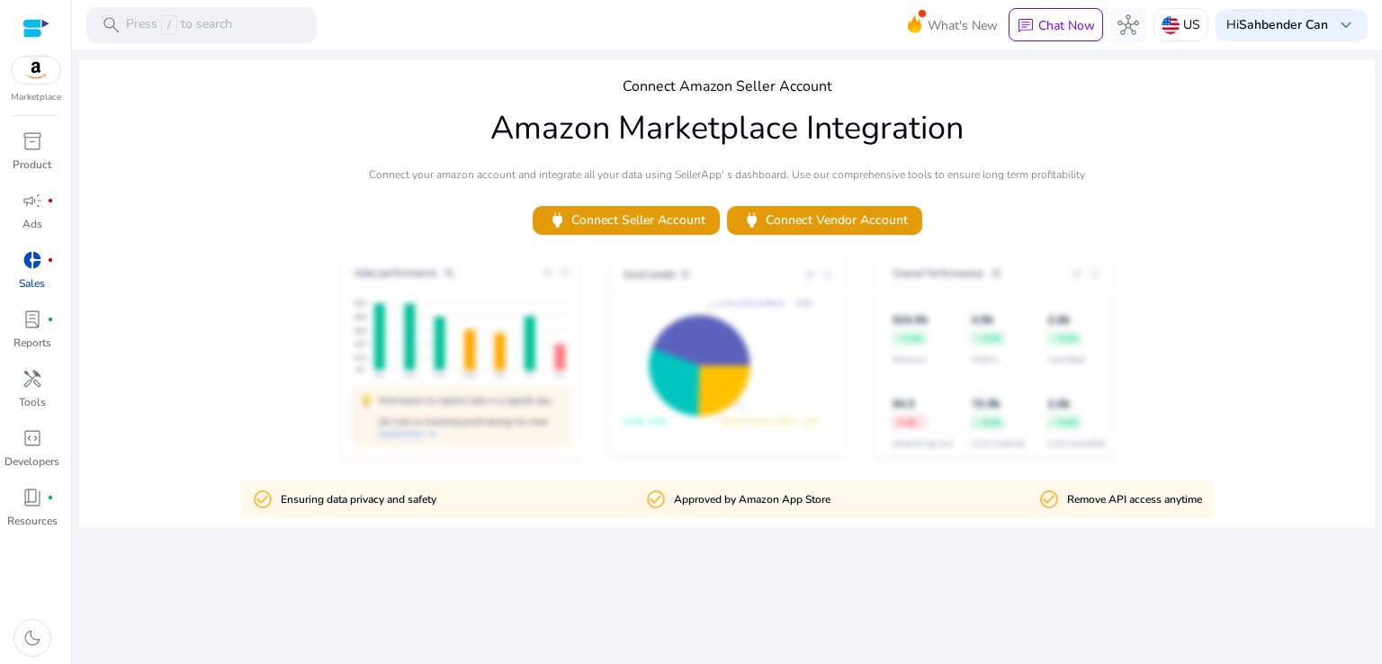
drag, startPoint x: 932, startPoint y: 221, endPoint x: 759, endPoint y: 195, distance: 174.6
click at [762, 198] on div "Connect Amazon Seller Account Amazon Marketplace Integration Connect your amazo…" at bounding box center [727, 294] width 1296 height 468
click at [23, 314] on span "lab_profile" at bounding box center [33, 320] width 22 height 22
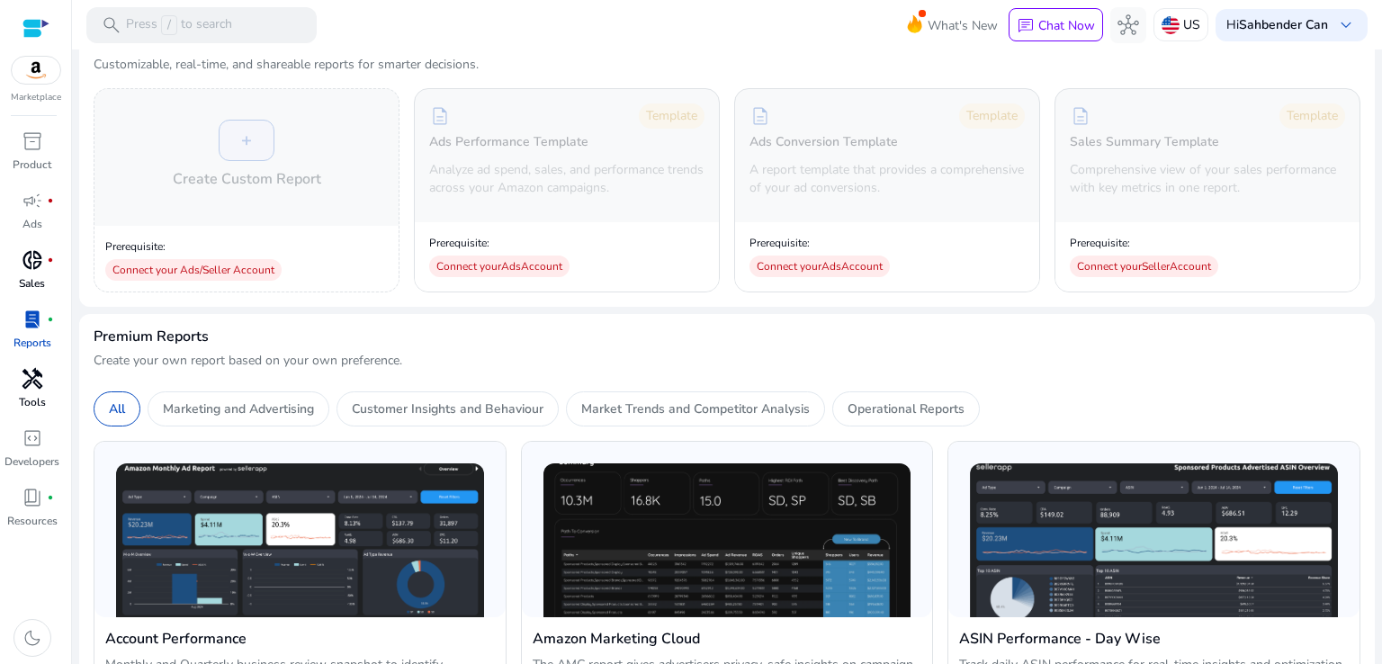
click at [36, 383] on span "handyman" at bounding box center [33, 379] width 22 height 22
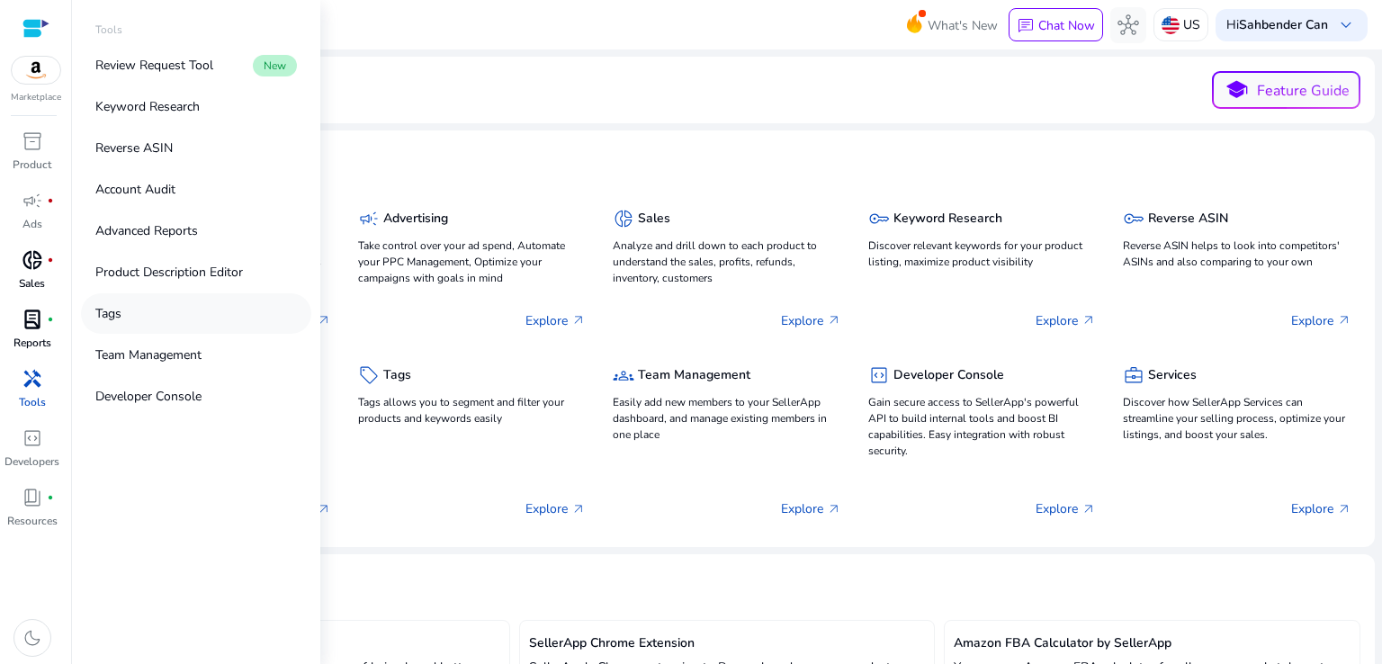
click at [126, 311] on link "Tags" at bounding box center [196, 313] width 230 height 41
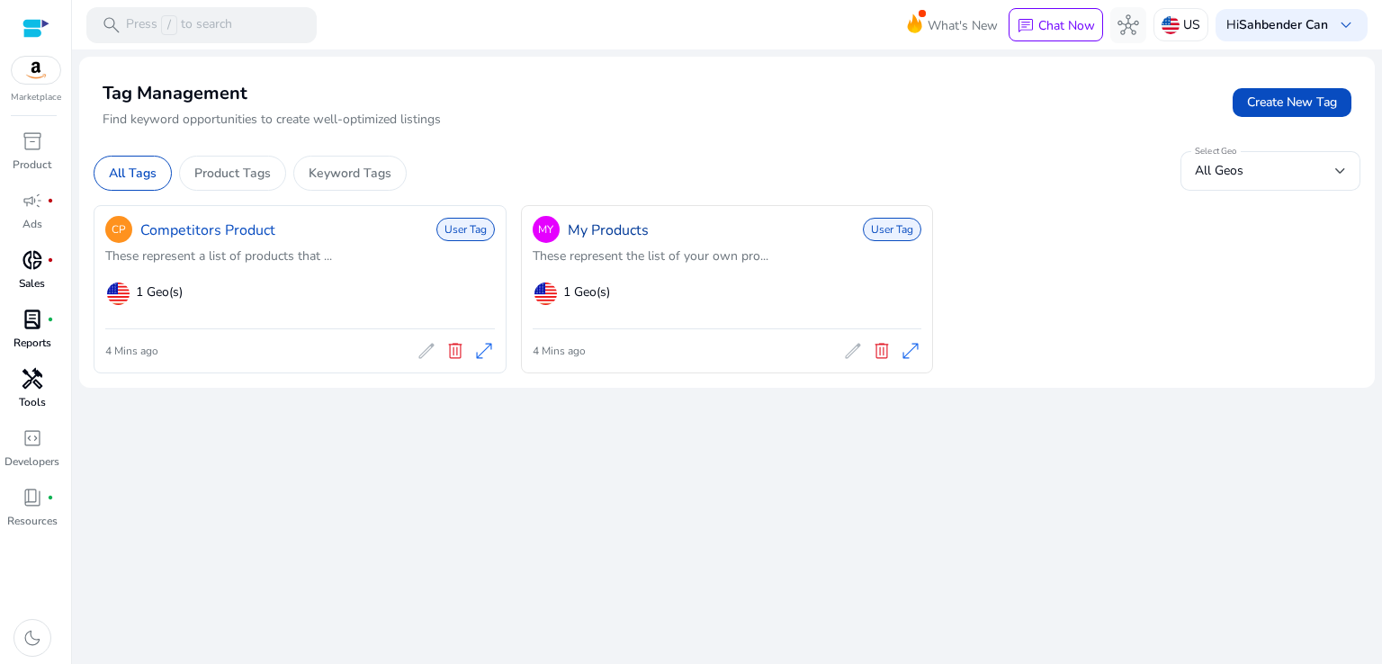
click at [630, 224] on link "My Products" at bounding box center [608, 231] width 81 height 22
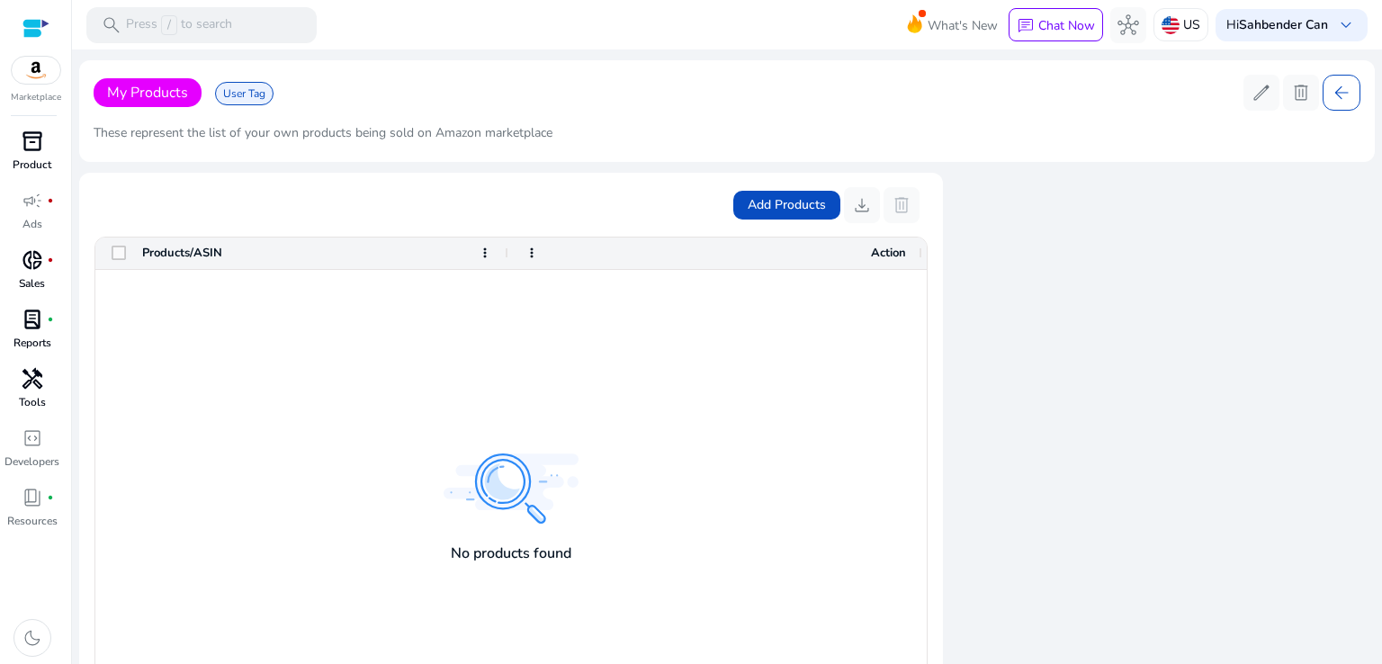
click at [31, 143] on span "inventory_2" at bounding box center [33, 142] width 22 height 22
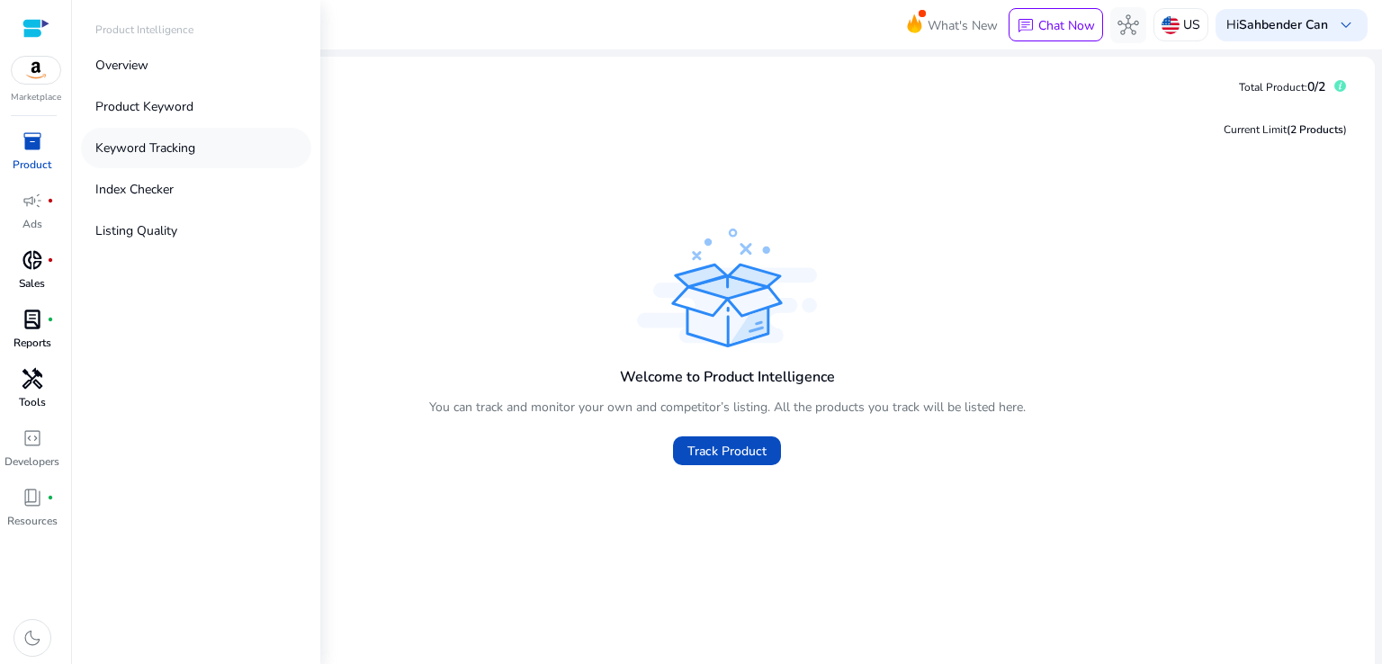
click at [174, 145] on p "Keyword Tracking" at bounding box center [145, 148] width 100 height 19
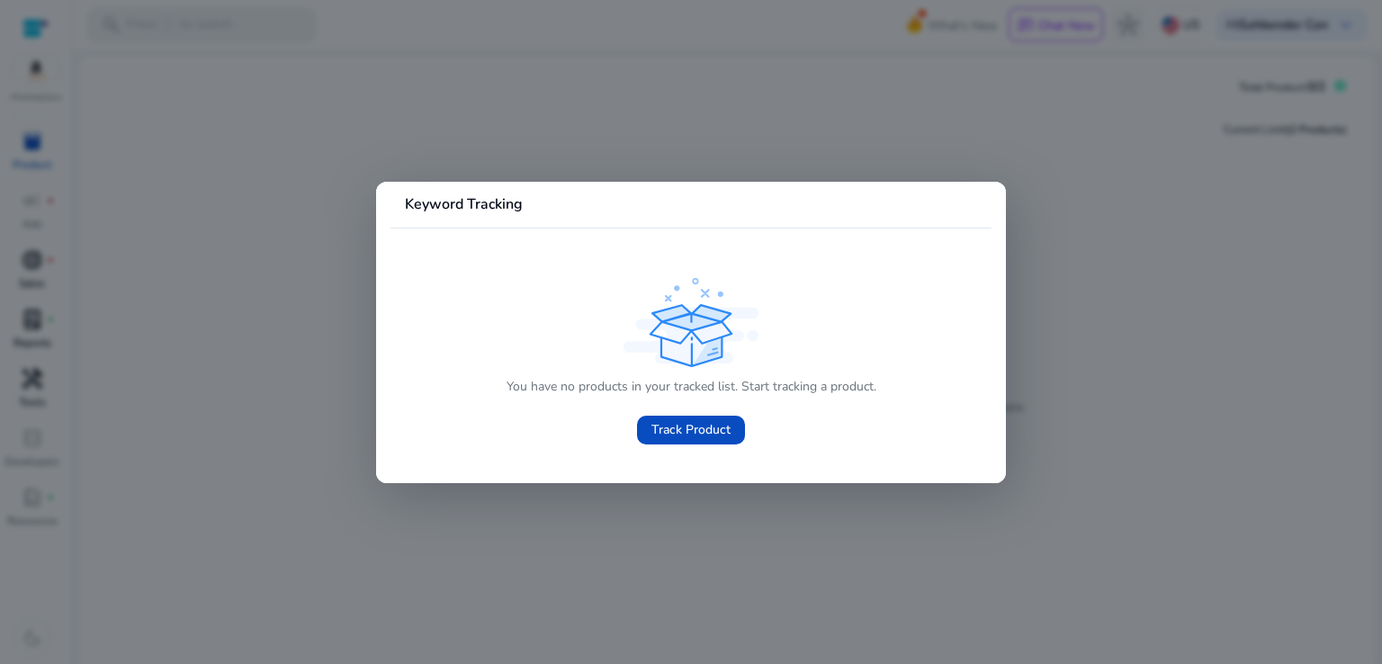
click at [1050, 253] on div at bounding box center [691, 332] width 1382 height 664
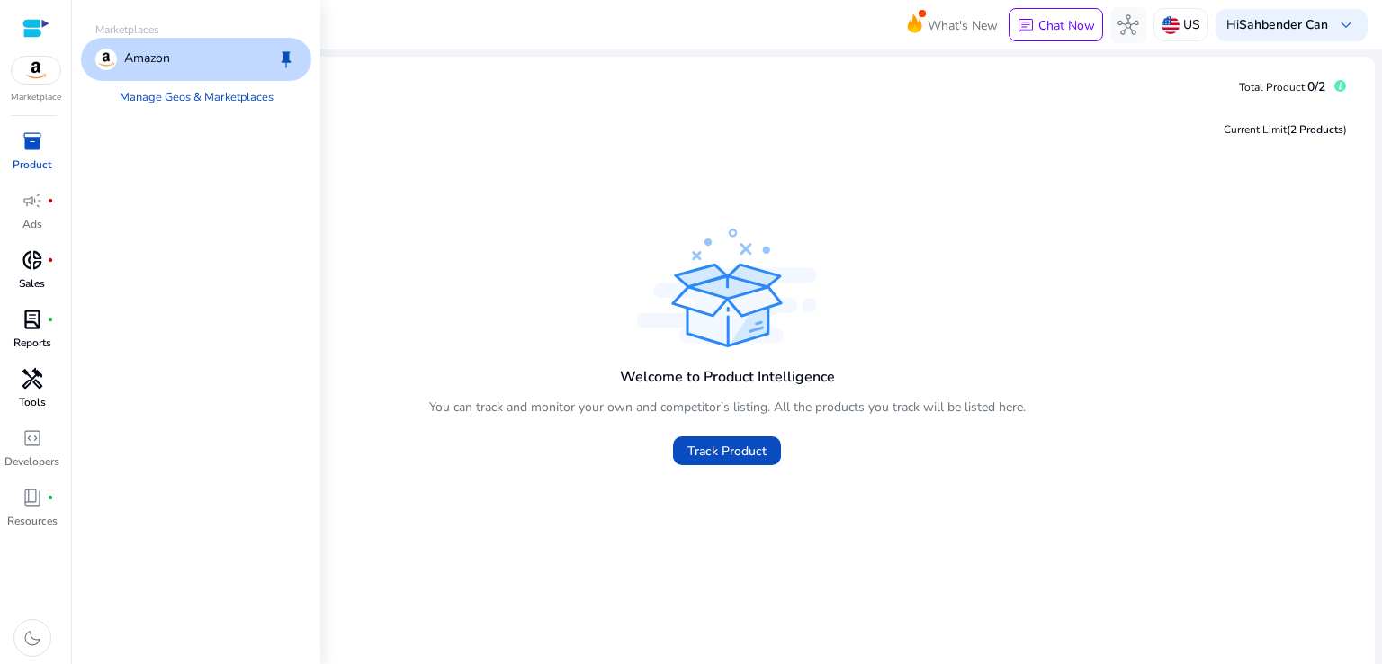
click at [233, 324] on div "Marketplaces Amazon keep Manage Geos & Marketplaces" at bounding box center [196, 332] width 248 height 664
